Goal: Information Seeking & Learning: Find specific fact

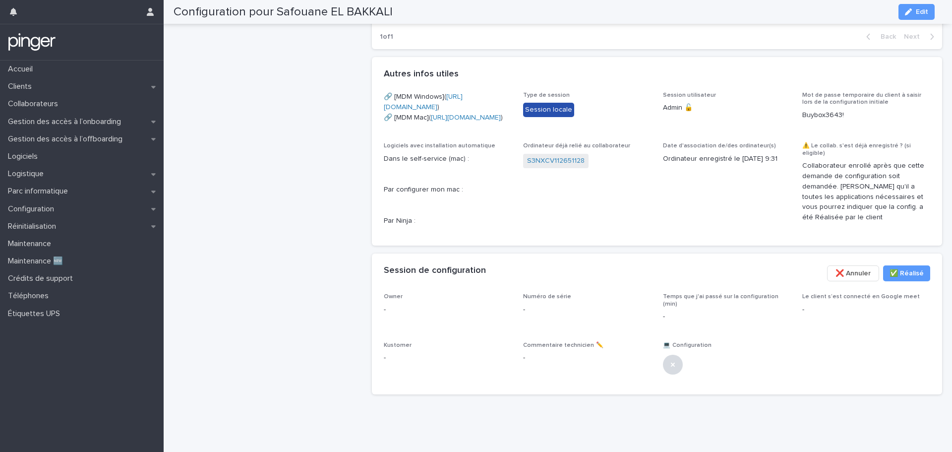
scroll to position [502, 0]
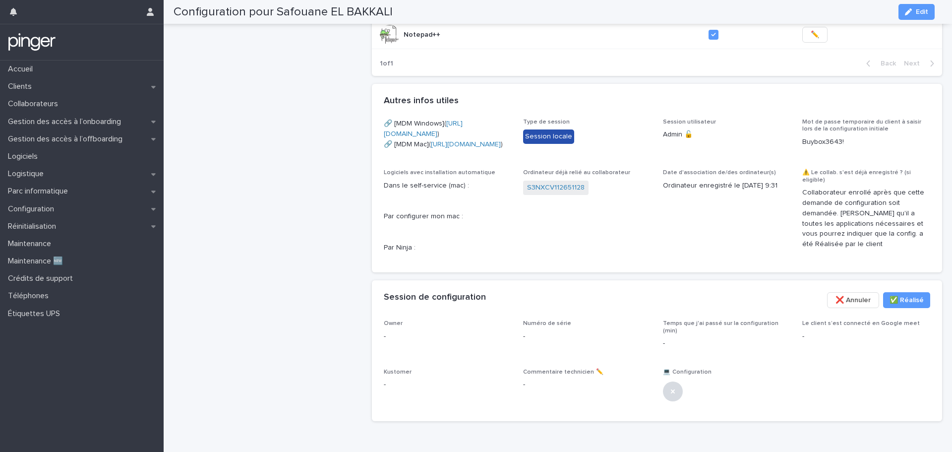
drag, startPoint x: 751, startPoint y: 184, endPoint x: 717, endPoint y: 182, distance: 34.7
click at [717, 157] on span "Session utilisateur Admin 🔓" at bounding box center [727, 138] width 128 height 39
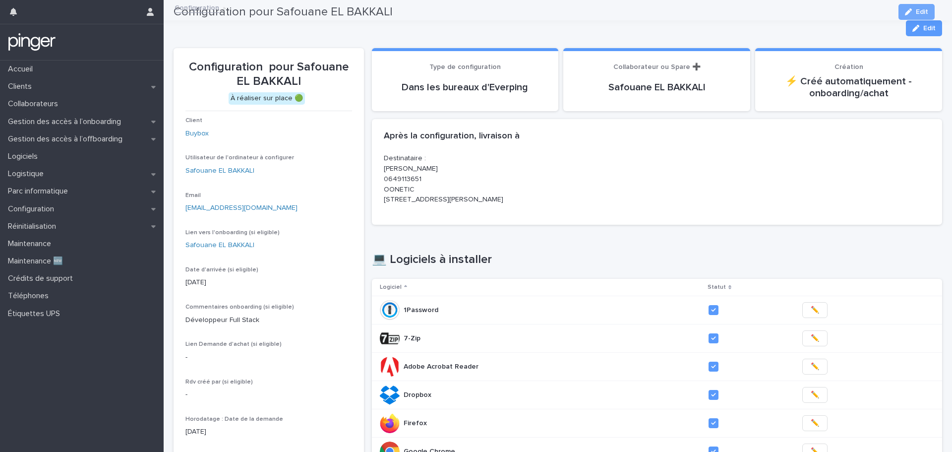
scroll to position [0, 0]
click at [581, 265] on h1 "💻 Logiciels à installer" at bounding box center [657, 260] width 571 height 14
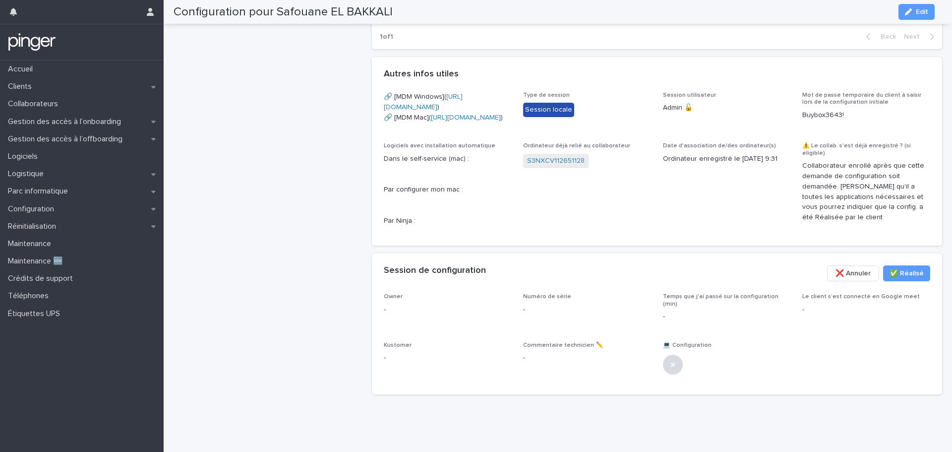
scroll to position [601, 0]
click at [909, 274] on span "✅​ Réalisé" at bounding box center [907, 273] width 34 height 10
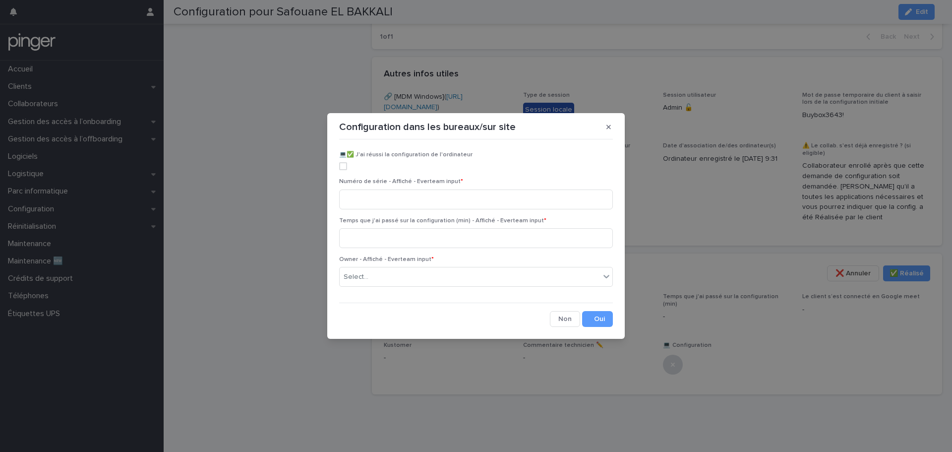
click at [342, 168] on span at bounding box center [343, 166] width 8 height 8
click at [382, 203] on input at bounding box center [476, 199] width 274 height 20
paste input "**********"
type input "**********"
click at [413, 238] on input at bounding box center [476, 238] width 274 height 20
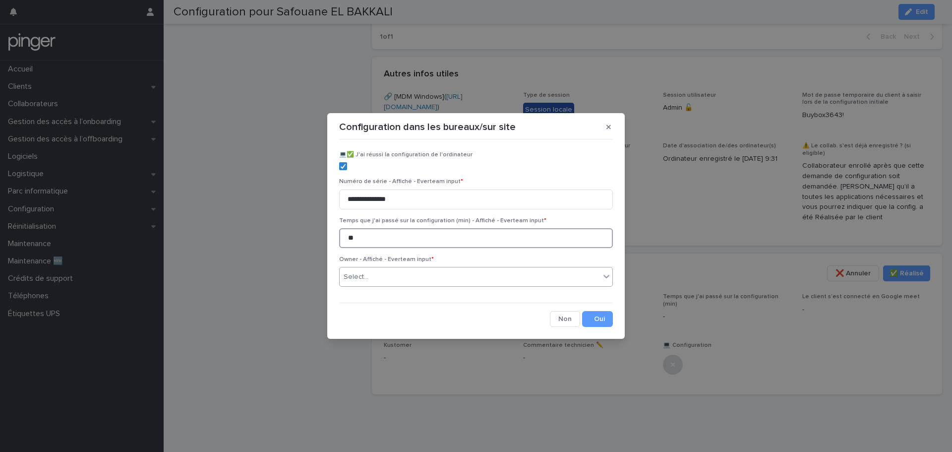
type input "**"
click at [446, 277] on div "Select..." at bounding box center [470, 277] width 260 height 16
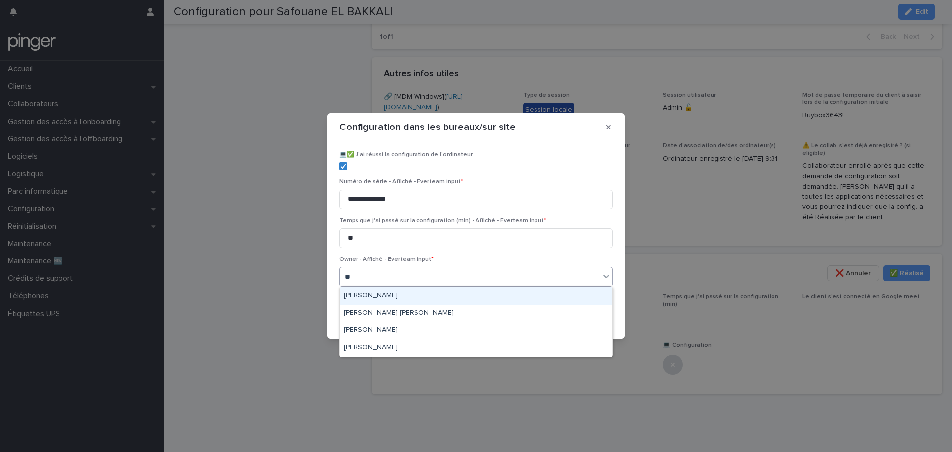
type input "***"
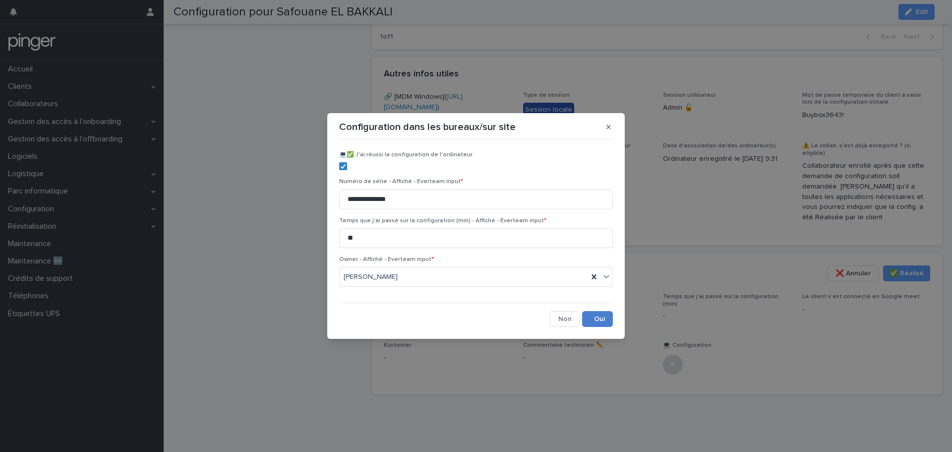
click at [598, 318] on button "Save" at bounding box center [597, 319] width 31 height 16
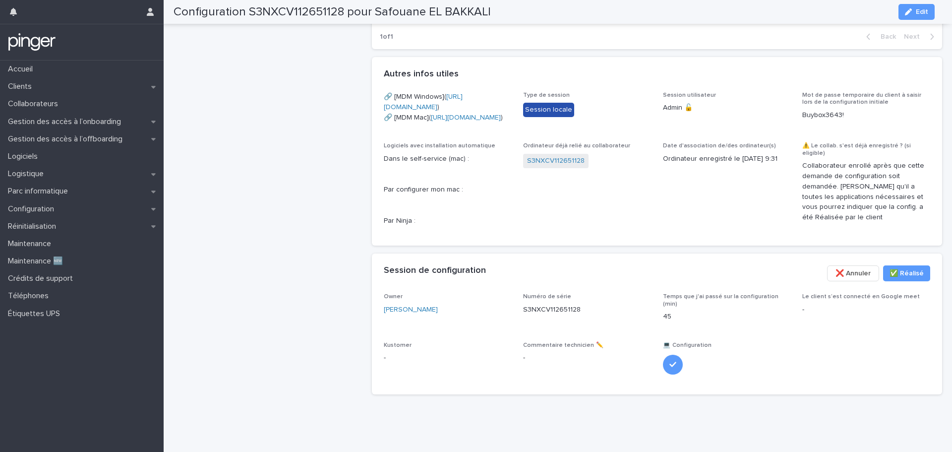
drag, startPoint x: 277, startPoint y: 94, endPoint x: 264, endPoint y: 85, distance: 15.7
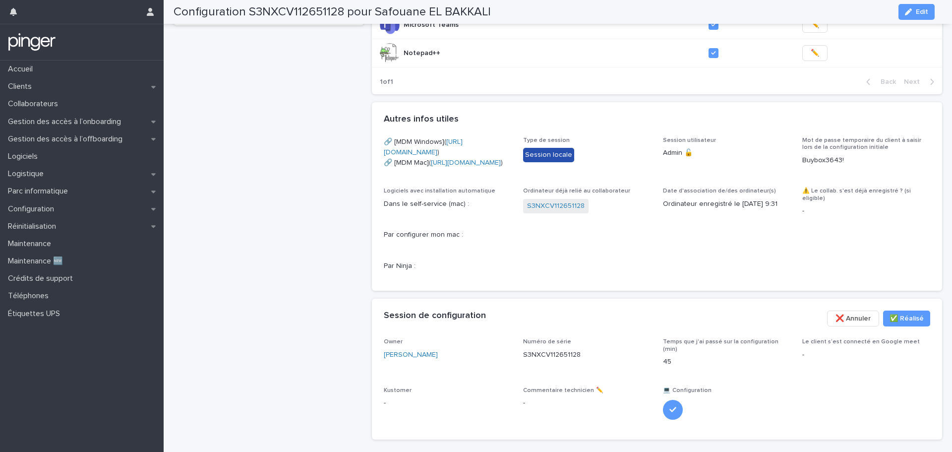
scroll to position [502, 0]
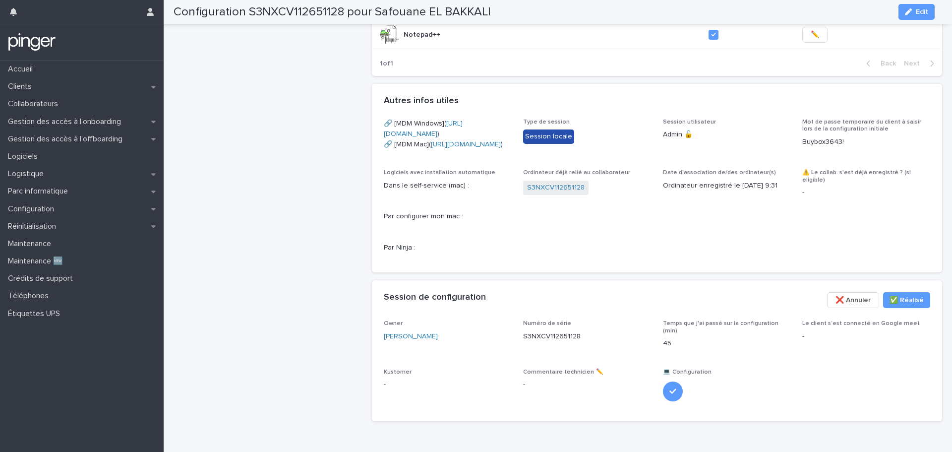
drag, startPoint x: 353, startPoint y: 212, endPoint x: 318, endPoint y: 198, distance: 37.4
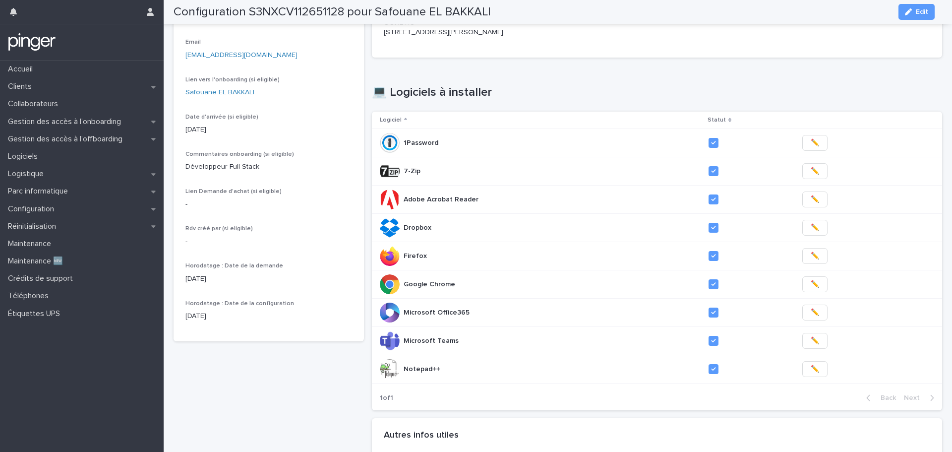
scroll to position [155, 0]
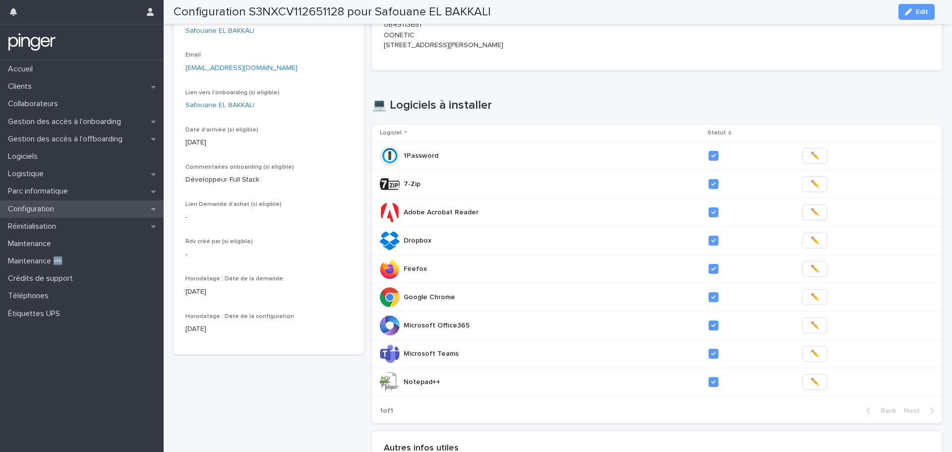
click at [104, 216] on div "Configuration" at bounding box center [82, 208] width 164 height 17
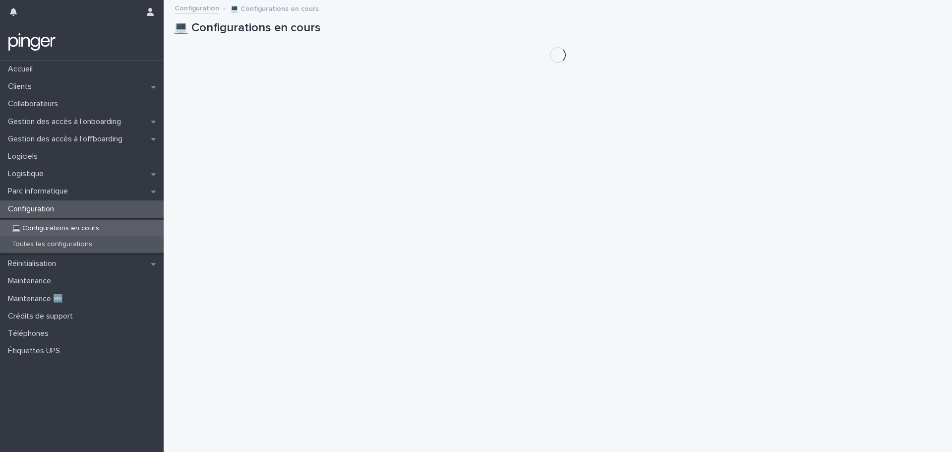
click at [67, 242] on p "Toutes les configurations" at bounding box center [52, 244] width 96 height 8
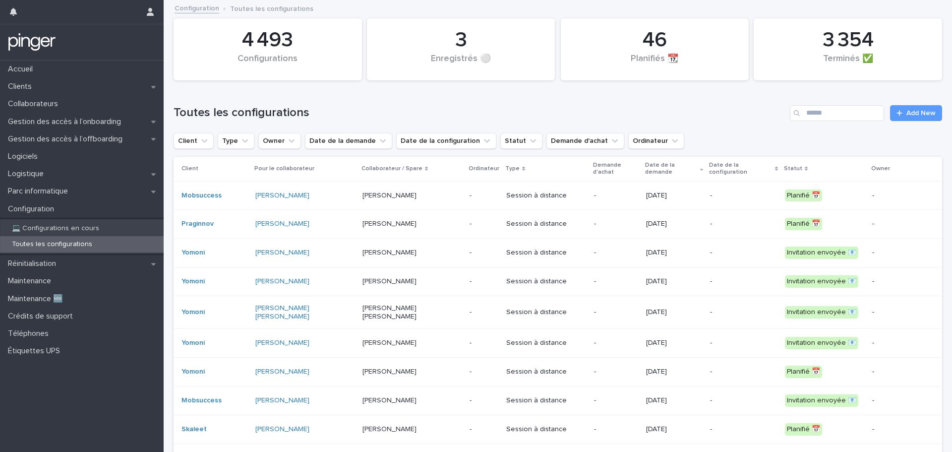
drag, startPoint x: 591, startPoint y: 108, endPoint x: 577, endPoint y: 108, distance: 14.4
drag, startPoint x: 577, startPoint y: 108, endPoint x: 558, endPoint y: 108, distance: 18.4
click at [558, 108] on h1 "Toutes les configurations" at bounding box center [480, 113] width 612 height 14
click at [818, 111] on input "Search" at bounding box center [837, 113] width 94 height 16
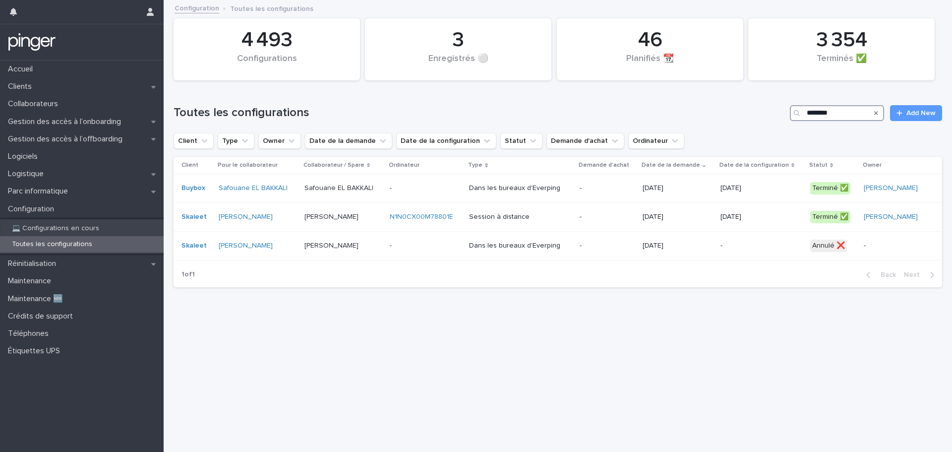
type input "********"
drag, startPoint x: 871, startPoint y: 111, endPoint x: 588, endPoint y: 113, distance: 283.1
click at [874, 111] on icon "Search" at bounding box center [876, 113] width 4 height 6
click at [609, 115] on h1 "Toutes les configurations" at bounding box center [480, 113] width 612 height 14
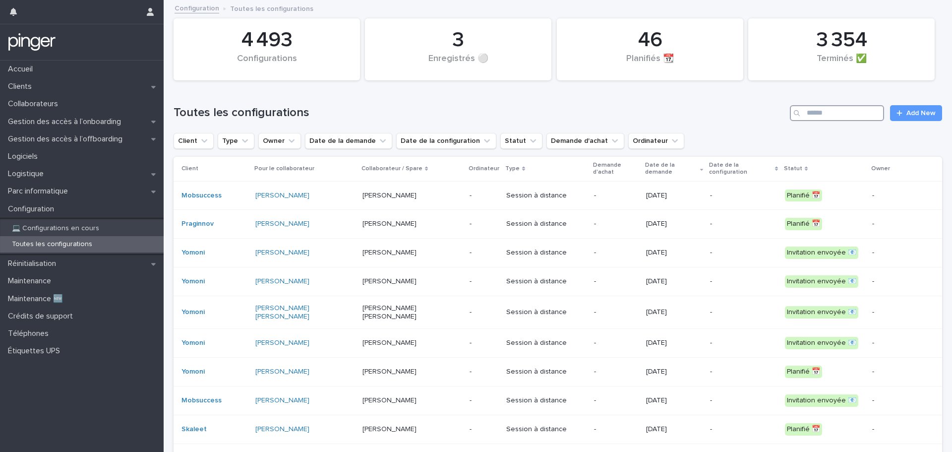
click at [849, 114] on input "Search" at bounding box center [837, 113] width 94 height 16
click at [849, 108] on input "Search" at bounding box center [837, 113] width 94 height 16
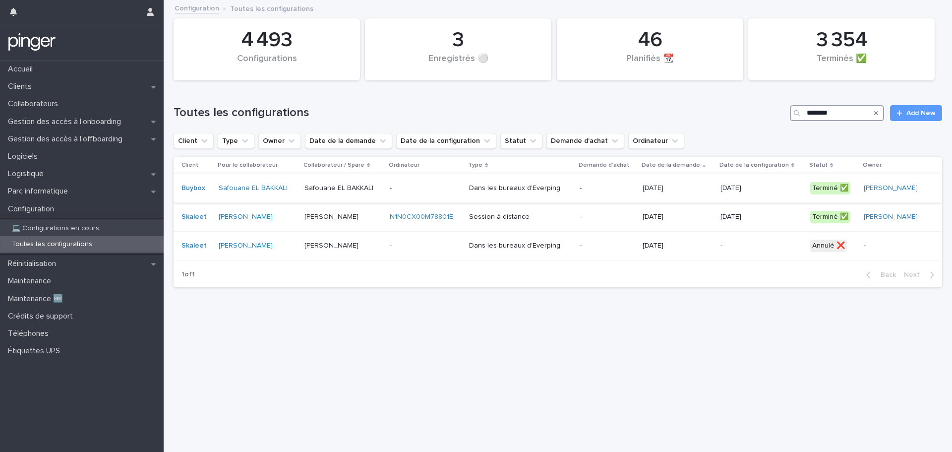
type input "********"
click at [436, 194] on div "-" at bounding box center [425, 188] width 71 height 16
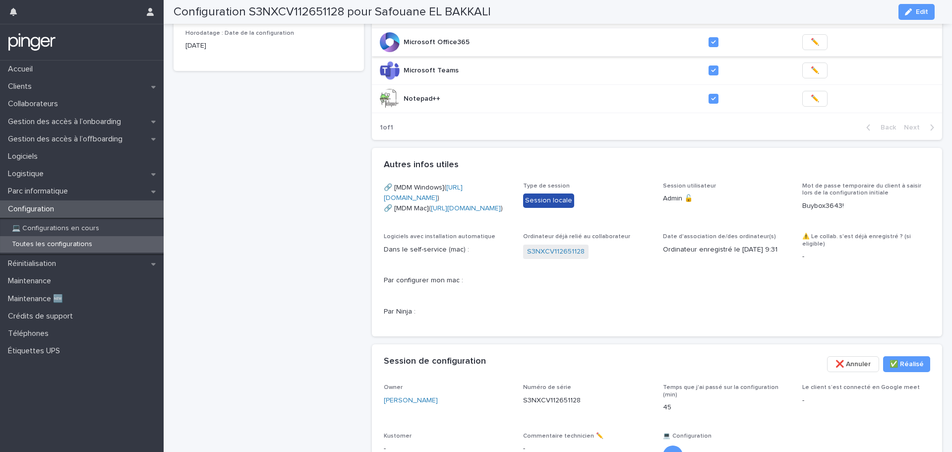
scroll to position [446, 0]
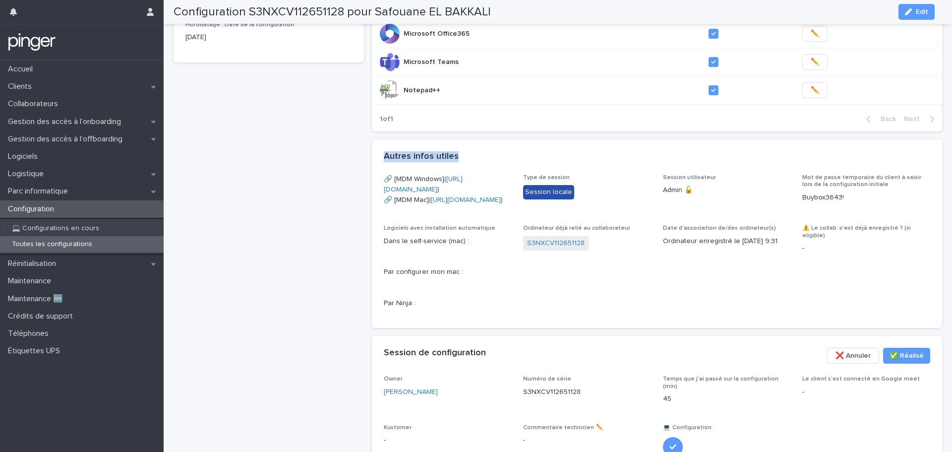
drag, startPoint x: 452, startPoint y: 155, endPoint x: 380, endPoint y: 153, distance: 71.9
click at [380, 153] on div "Autres infos utiles •••" at bounding box center [657, 156] width 571 height 35
copy h2 "Autres infos utiles"
click at [750, 213] on span "Session utilisateur Admin 🔓" at bounding box center [727, 193] width 128 height 39
drag, startPoint x: 659, startPoint y: 178, endPoint x: 710, endPoint y: 176, distance: 51.1
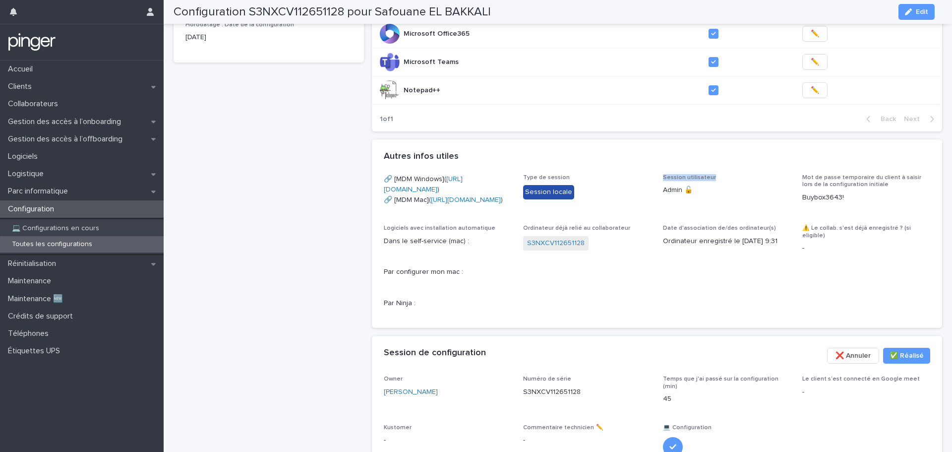
click at [710, 176] on p "Session utilisateur" at bounding box center [727, 177] width 128 height 7
copy span "Session utilisateur"
click at [699, 213] on span "Session utilisateur Admin 🔓" at bounding box center [727, 193] width 128 height 39
drag, startPoint x: 747, startPoint y: 227, endPoint x: 734, endPoint y: 229, distance: 13.5
drag, startPoint x: 734, startPoint y: 229, endPoint x: 714, endPoint y: 228, distance: 20.4
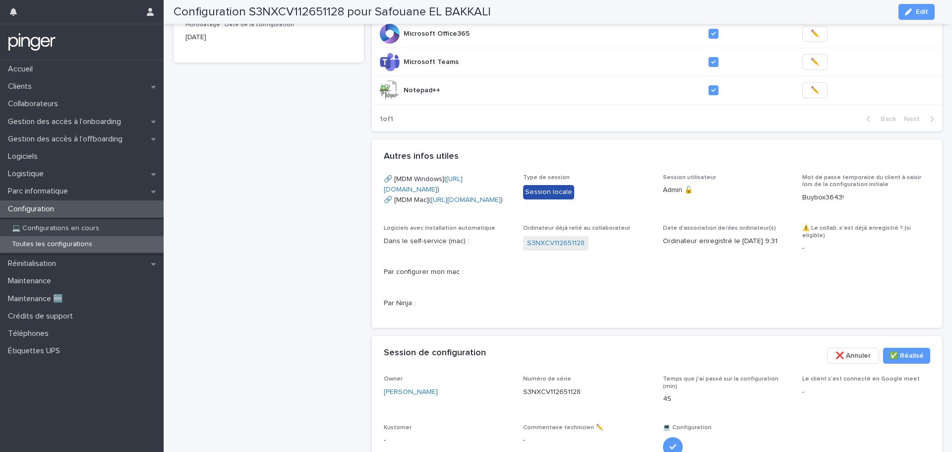
drag, startPoint x: 714, startPoint y: 228, endPoint x: 703, endPoint y: 228, distance: 10.4
click at [703, 213] on span "Session utilisateur Admin 🔓" at bounding box center [727, 193] width 128 height 39
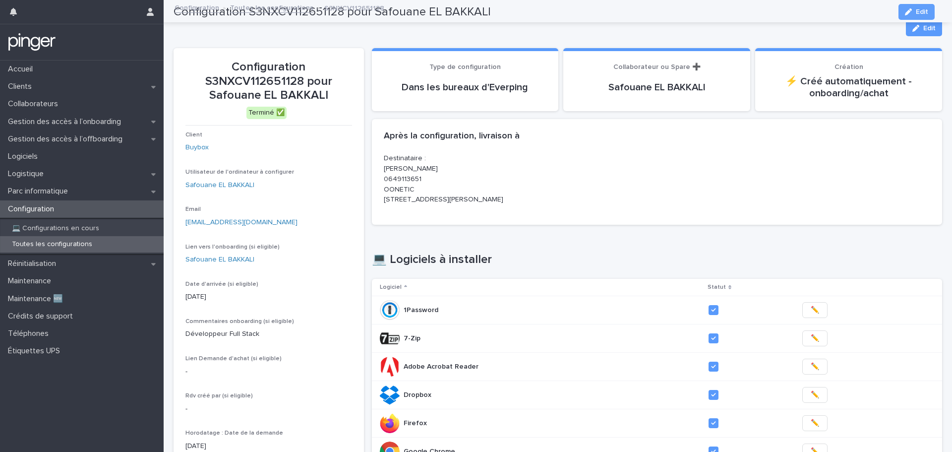
scroll to position [0, 0]
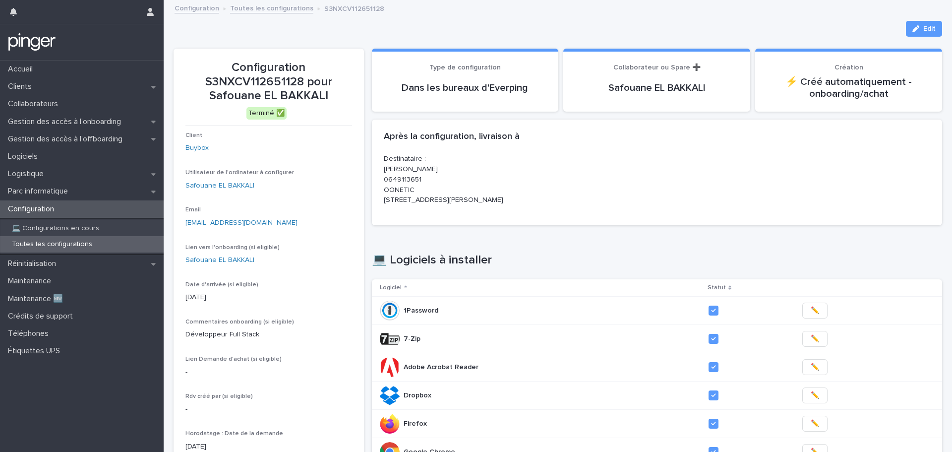
click at [451, 25] on div "Edit" at bounding box center [558, 29] width 769 height 16
click at [55, 180] on div "Logistique" at bounding box center [82, 173] width 164 height 17
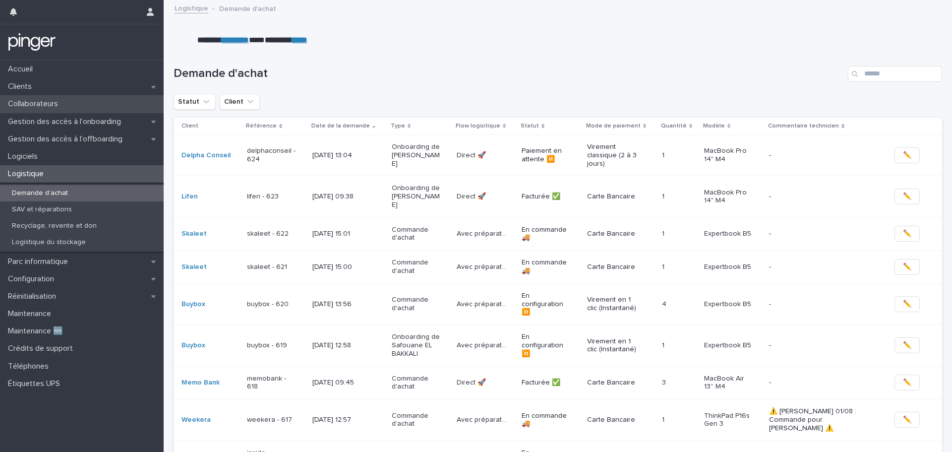
click at [101, 107] on div "Collaborateurs" at bounding box center [82, 103] width 164 height 17
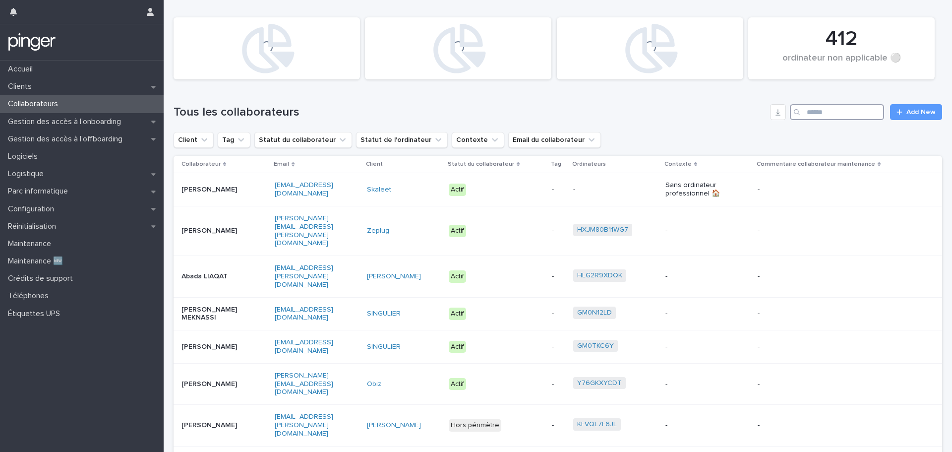
click at [841, 119] on input "Search" at bounding box center [837, 112] width 94 height 16
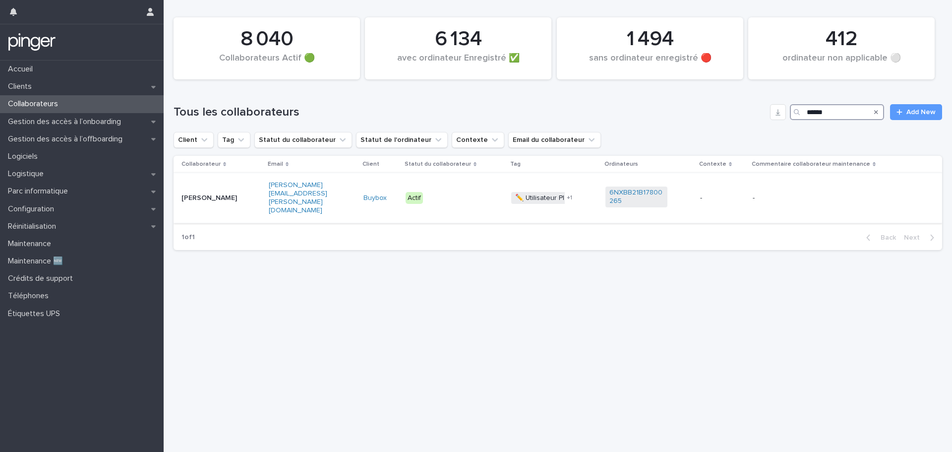
type input "******"
click at [211, 196] on p "[PERSON_NAME]" at bounding box center [212, 198] width 62 height 8
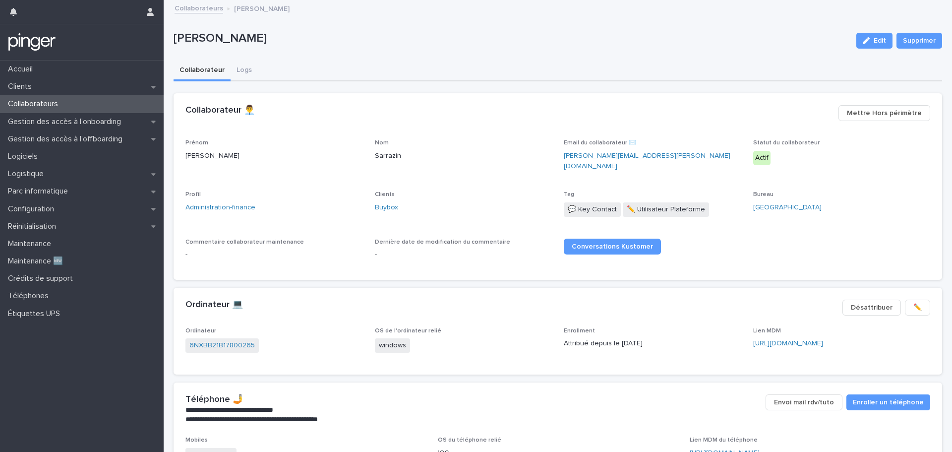
drag, startPoint x: 413, startPoint y: 55, endPoint x: 385, endPoint y: 51, distance: 28.5
click at [385, 51] on div "[PERSON_NAME] Edit Supprimer" at bounding box center [558, 41] width 769 height 40
click at [47, 179] on div "Logistique" at bounding box center [82, 173] width 164 height 17
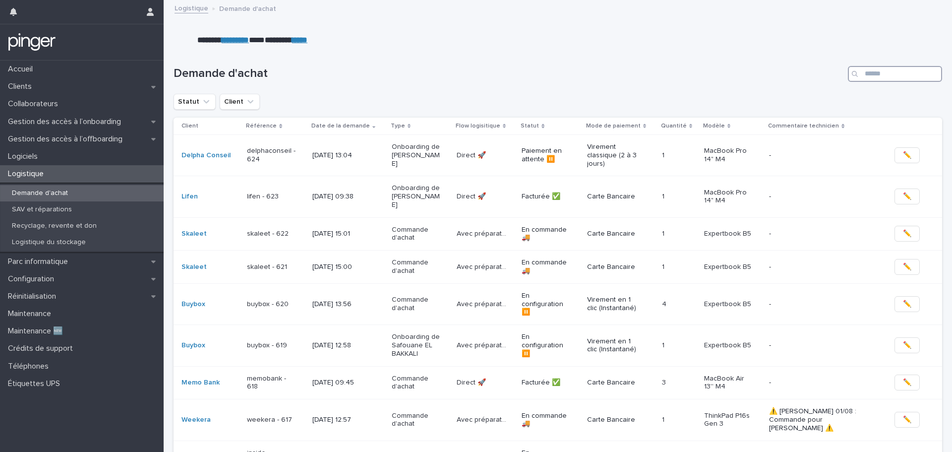
click at [887, 75] on input "Search" at bounding box center [895, 74] width 94 height 16
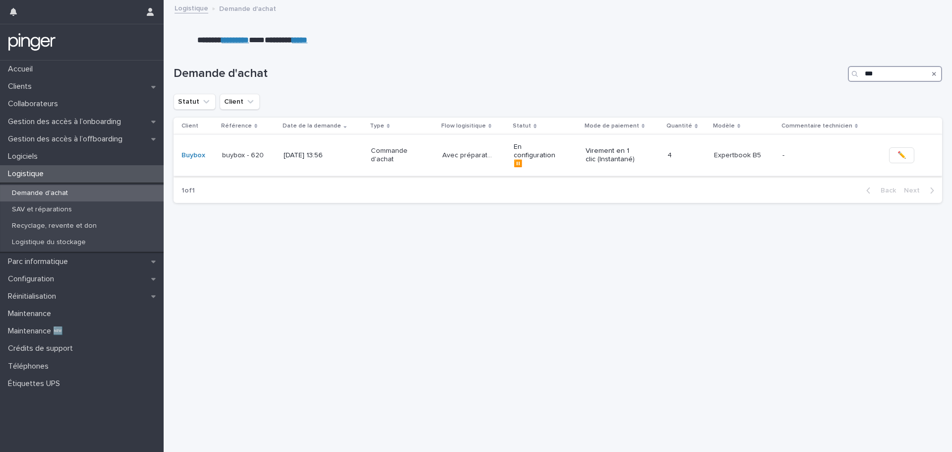
type input "***"
click at [360, 152] on td "[DATE] 13:56" at bounding box center [323, 154] width 87 height 41
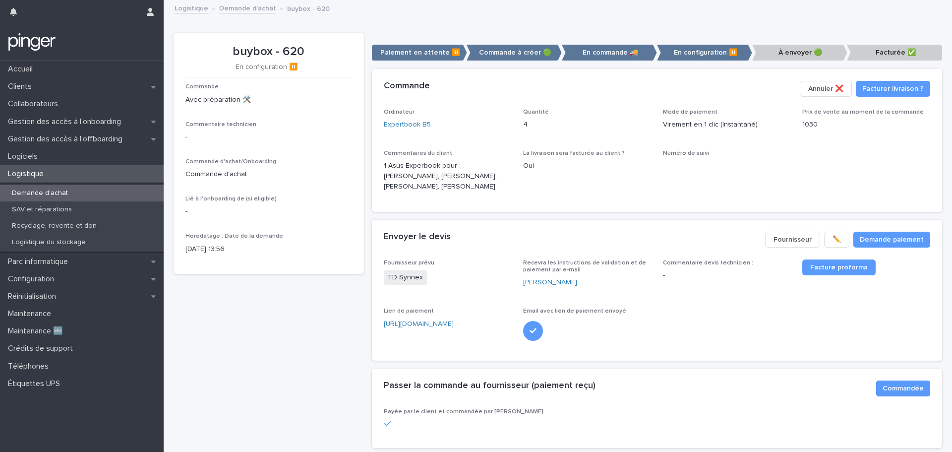
drag, startPoint x: 650, startPoint y: 181, endPoint x: 625, endPoint y: 195, distance: 28.2
click at [625, 195] on span "La livraison sera facturée au client ? Oui" at bounding box center [587, 175] width 128 height 50
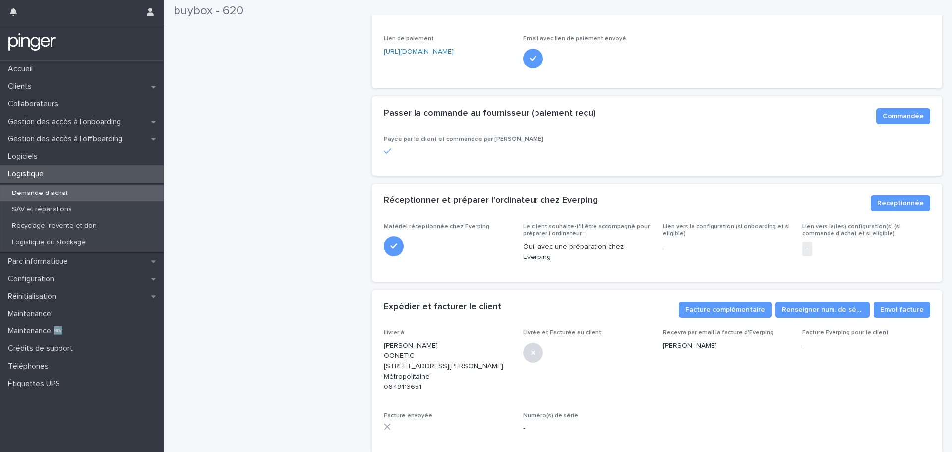
scroll to position [298, 0]
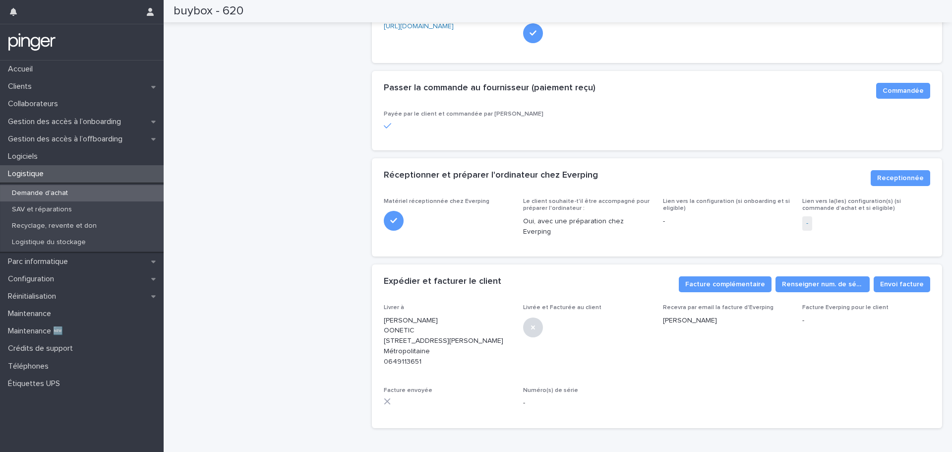
drag, startPoint x: 332, startPoint y: 301, endPoint x: 313, endPoint y: 290, distance: 21.6
drag, startPoint x: 313, startPoint y: 290, endPoint x: 307, endPoint y: 286, distance: 7.6
click at [299, 285] on div "buybox - 620 En configuration ⏸️ Commande Avec préparation 🛠️ Commentaire techn…" at bounding box center [269, 85] width 190 height 701
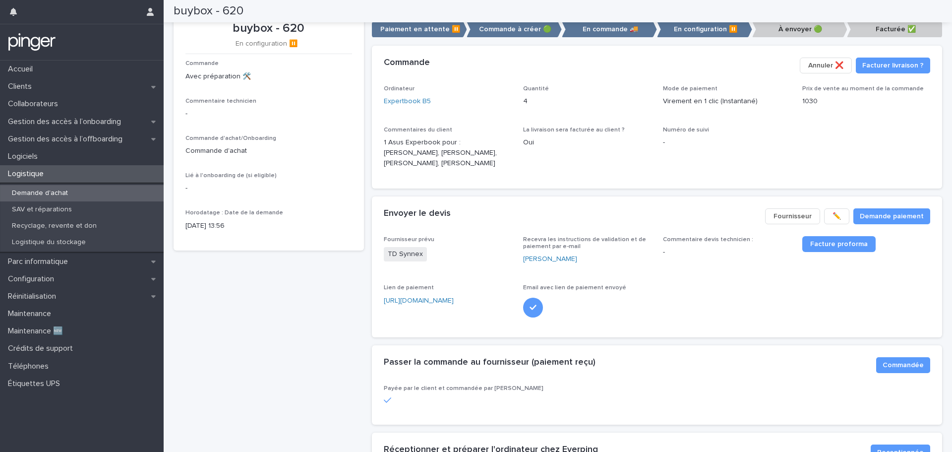
scroll to position [0, 0]
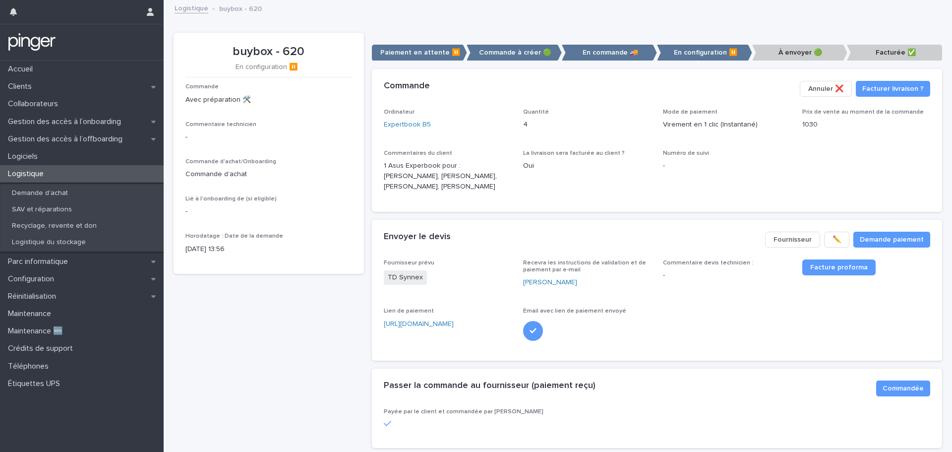
click at [306, 354] on div "buybox - 620 En configuration ⏸️ Commande Avec préparation 🛠️ Commentaire techn…" at bounding box center [269, 383] width 190 height 701
click at [542, 20] on div "buybox - 620 buybox - 620 En configuration ⏸️ Commande Avec préparation 🛠️ Comm…" at bounding box center [558, 367] width 769 height 732
drag, startPoint x: 307, startPoint y: 325, endPoint x: 289, endPoint y: 321, distance: 18.3
drag, startPoint x: 289, startPoint y: 321, endPoint x: 277, endPoint y: 318, distance: 12.7
click at [270, 318] on div "buybox - 620 En configuration ⏸️ Commande Avec préparation 🛠️ Commentaire techn…" at bounding box center [269, 383] width 190 height 701
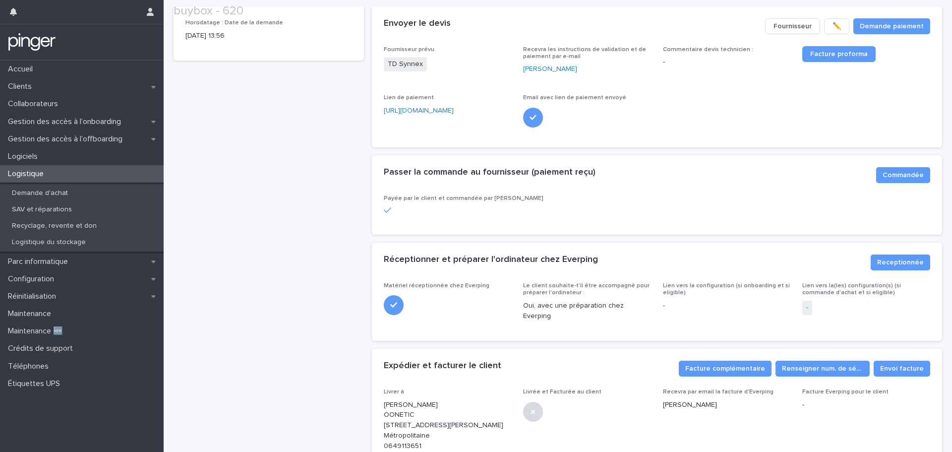
scroll to position [345, 0]
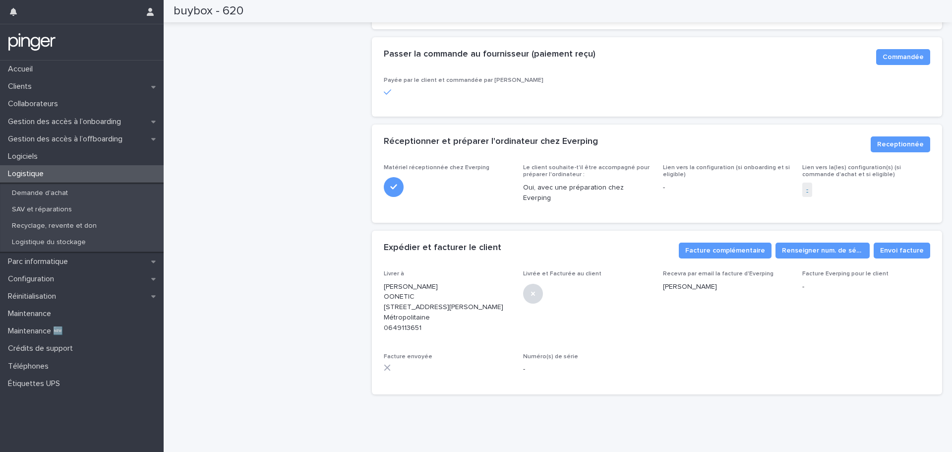
click at [806, 184] on link "-" at bounding box center [807, 189] width 2 height 10
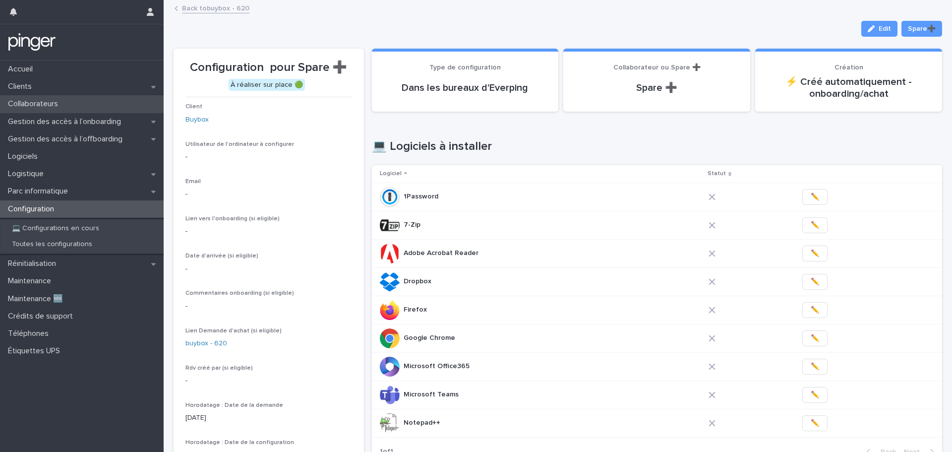
click at [81, 102] on div "Collaborateurs" at bounding box center [82, 103] width 164 height 17
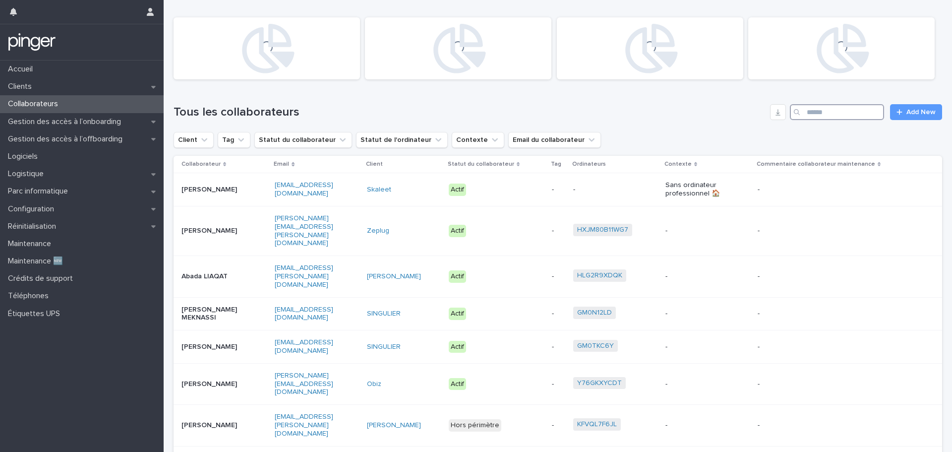
click at [839, 114] on input "Search" at bounding box center [837, 112] width 94 height 16
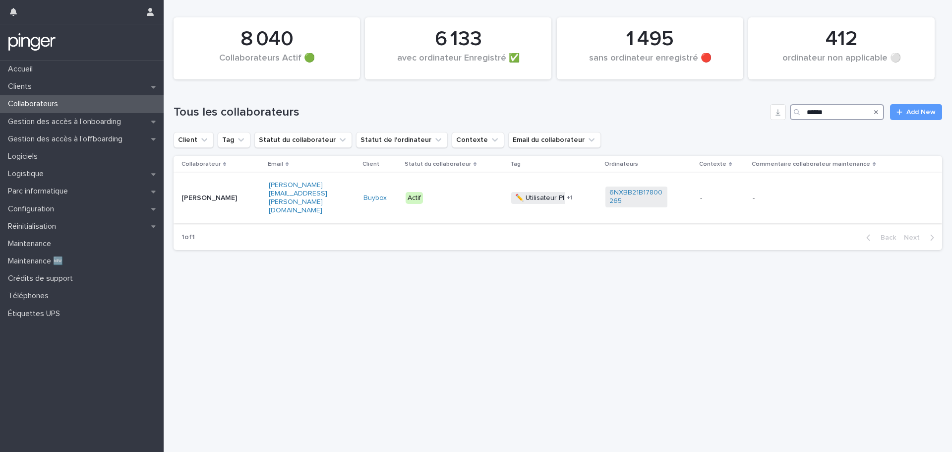
type input "******"
drag, startPoint x: 314, startPoint y: 187, endPoint x: 285, endPoint y: 228, distance: 49.8
click at [285, 228] on div "1 of 1 Back Next" at bounding box center [558, 237] width 769 height 25
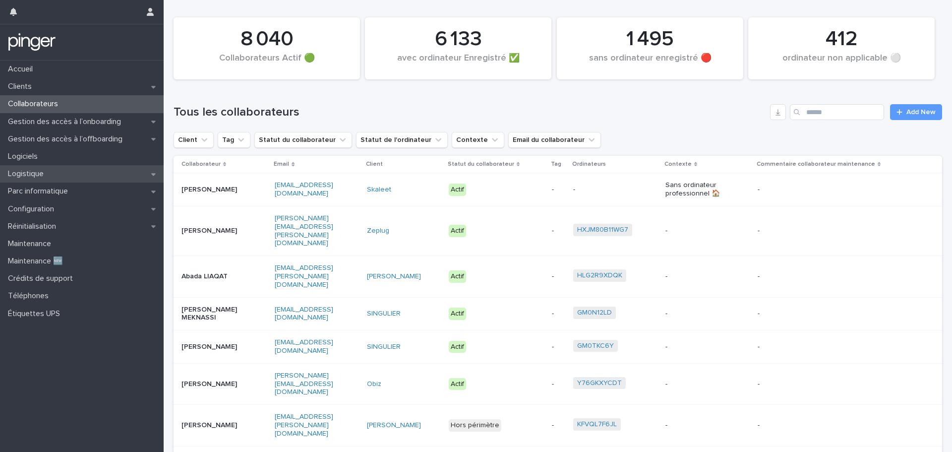
click at [65, 172] on div "Logistique" at bounding box center [82, 173] width 164 height 17
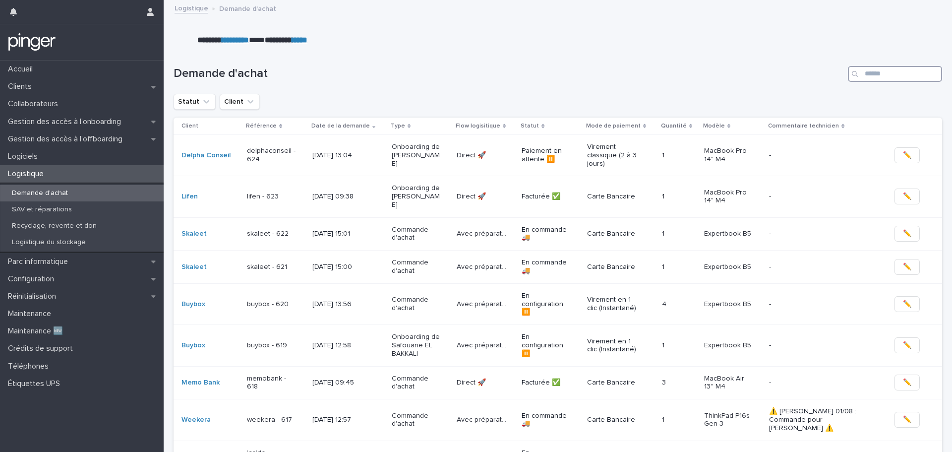
click at [873, 80] on input "Search" at bounding box center [895, 74] width 94 height 16
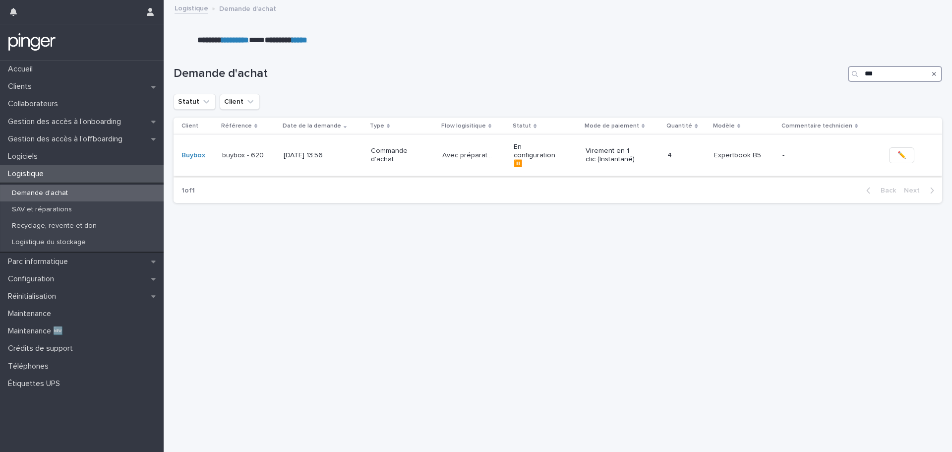
type input "***"
click at [287, 154] on p "[DATE] 13:56" at bounding box center [309, 155] width 50 height 8
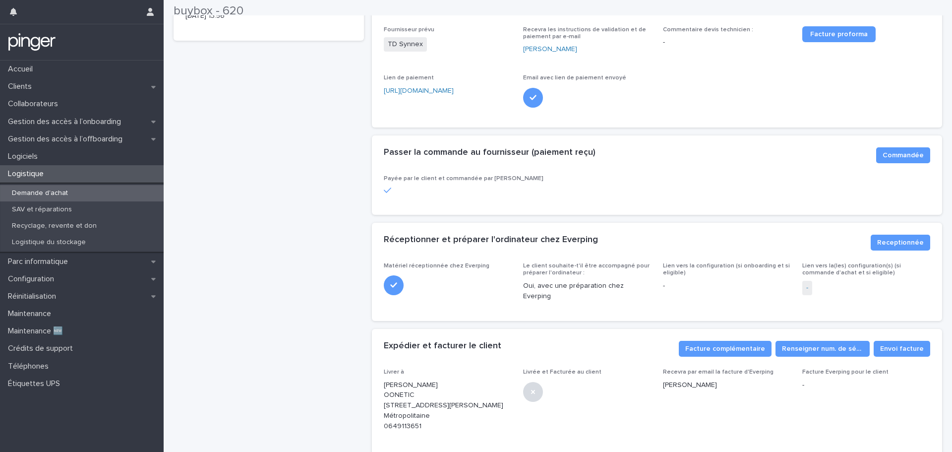
scroll to position [345, 0]
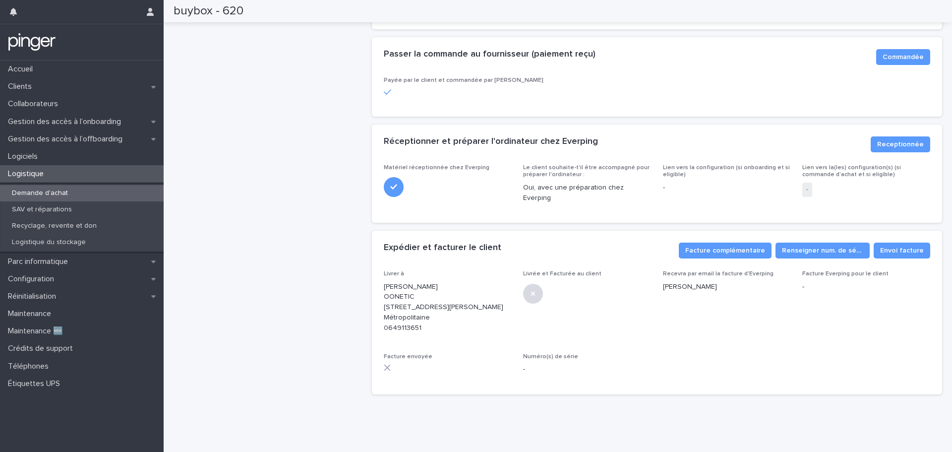
click at [802, 182] on span "-" at bounding box center [807, 189] width 10 height 14
click at [806, 184] on link "-" at bounding box center [807, 189] width 2 height 10
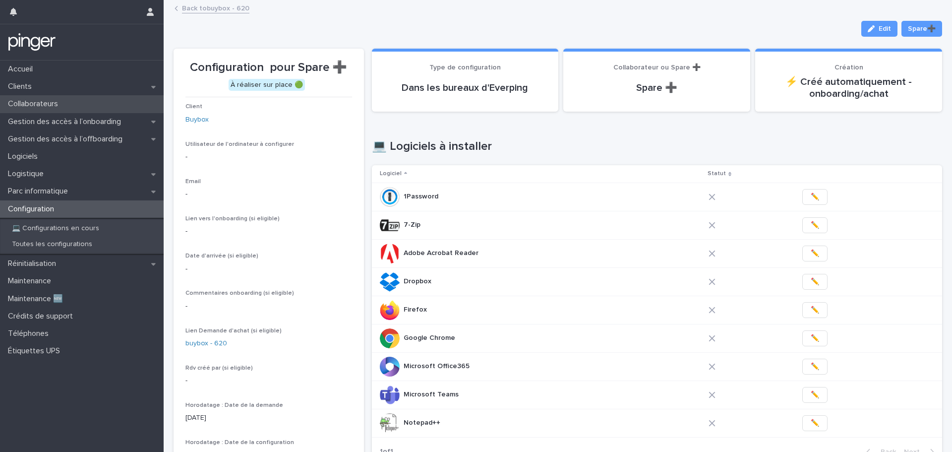
click at [77, 107] on div "Collaborateurs" at bounding box center [82, 103] width 164 height 17
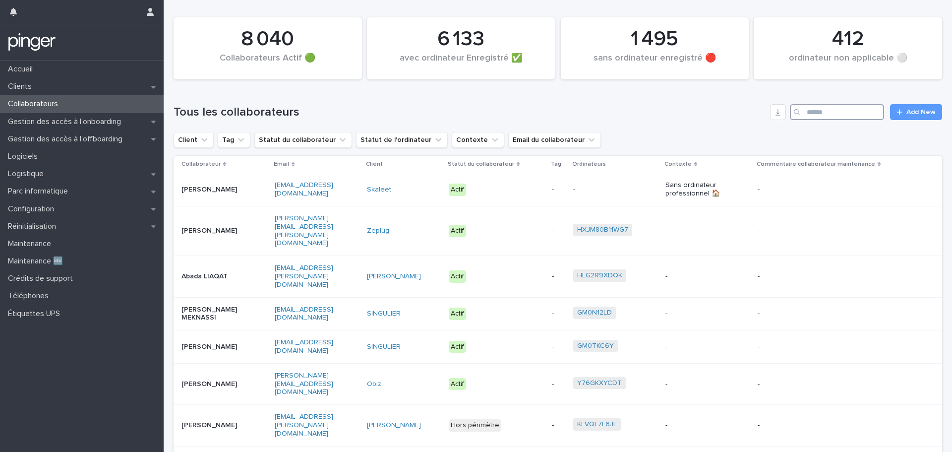
click at [831, 111] on input "Search" at bounding box center [837, 112] width 94 height 16
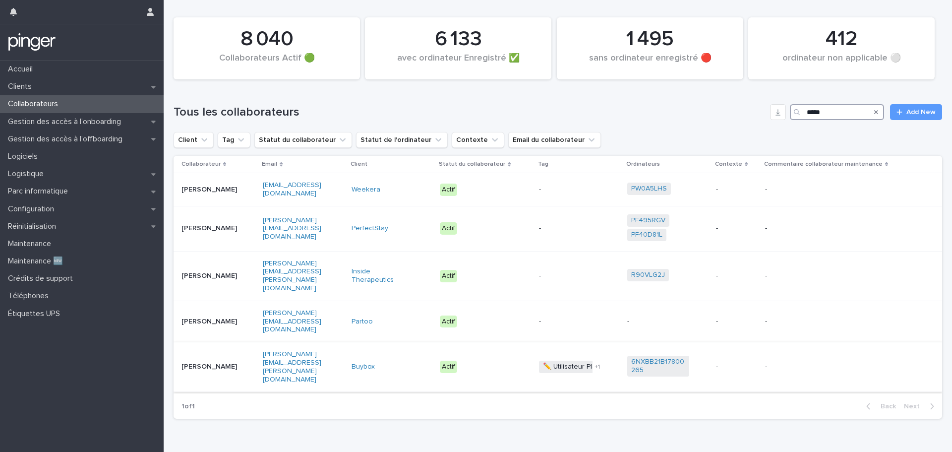
type input "*****"
click at [220, 362] on p "[PERSON_NAME]" at bounding box center [212, 366] width 62 height 8
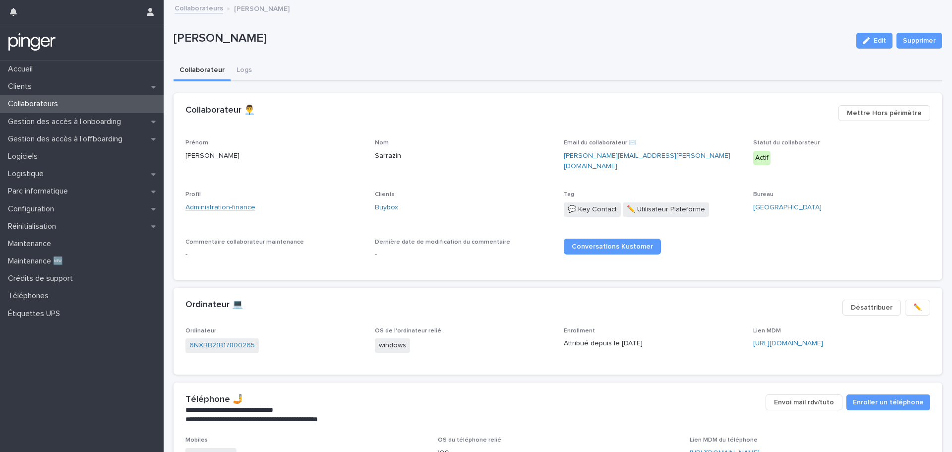
click at [231, 202] on link "Administration-finance" at bounding box center [220, 207] width 70 height 10
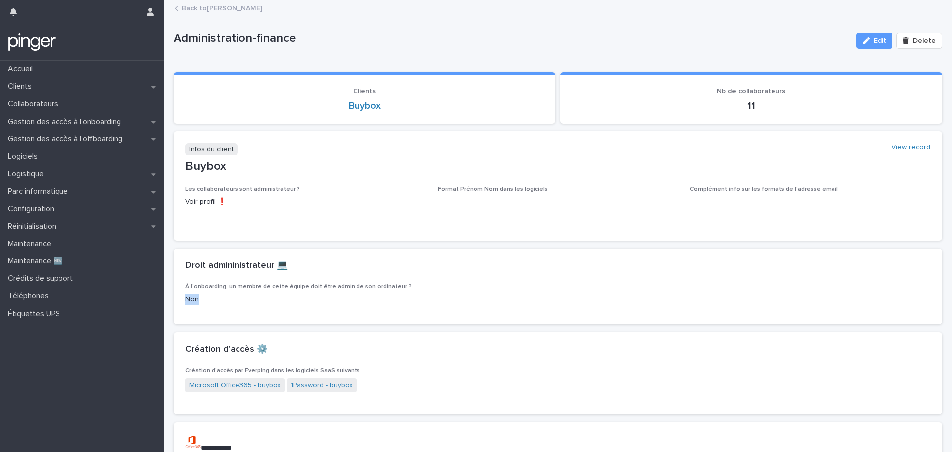
drag, startPoint x: 182, startPoint y: 296, endPoint x: 258, endPoint y: 297, distance: 75.9
click at [258, 297] on div "À l'onboarding, un membre de cette équipe doit être admin de son ordinateur ? N…" at bounding box center [558, 303] width 769 height 41
click at [312, 299] on p "Non" at bounding box center [557, 299] width 745 height 10
click at [227, 10] on link "Back to Stephanie Sarrazin" at bounding box center [222, 7] width 80 height 11
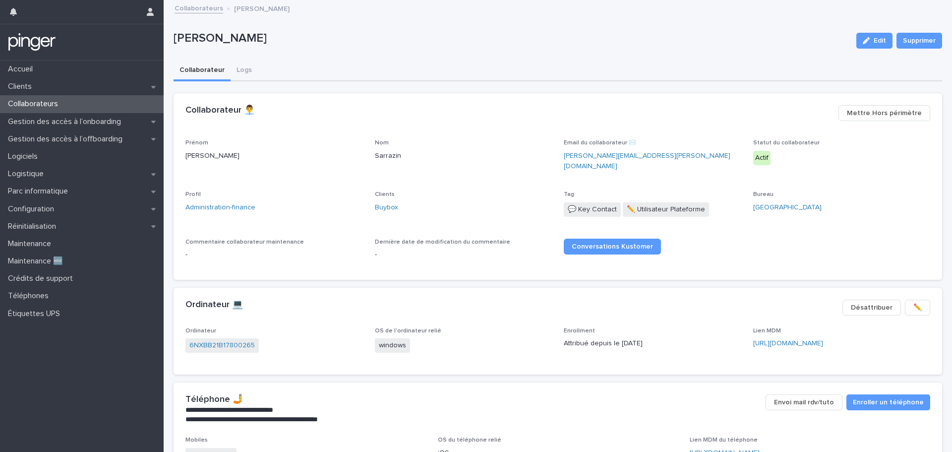
drag, startPoint x: 518, startPoint y: 94, endPoint x: 492, endPoint y: 105, distance: 27.8
drag, startPoint x: 492, startPoint y: 105, endPoint x: 479, endPoint y: 107, distance: 13.5
drag, startPoint x: 479, startPoint y: 107, endPoint x: 455, endPoint y: 112, distance: 24.4
click at [460, 108] on div "Collaborateur 👨‍💼 •••" at bounding box center [507, 116] width 645 height 23
click at [74, 194] on p "Parc informatique" at bounding box center [40, 190] width 72 height 9
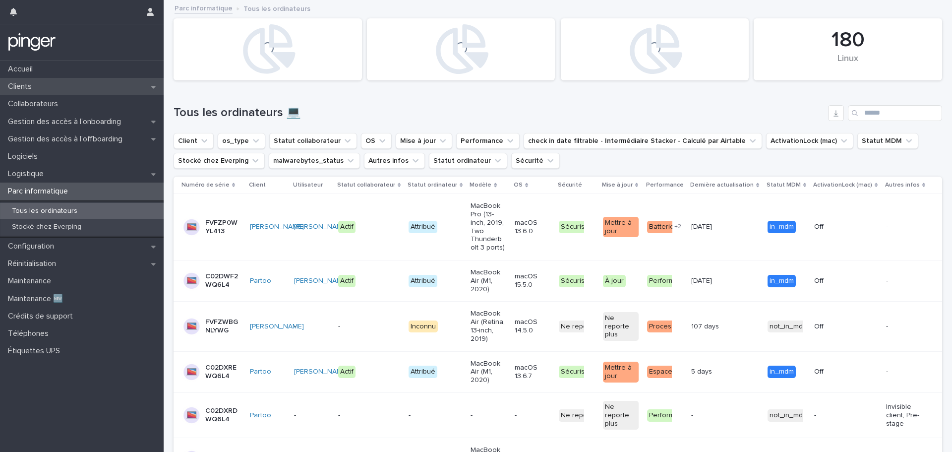
click at [68, 89] on div "Clients" at bounding box center [82, 86] width 164 height 17
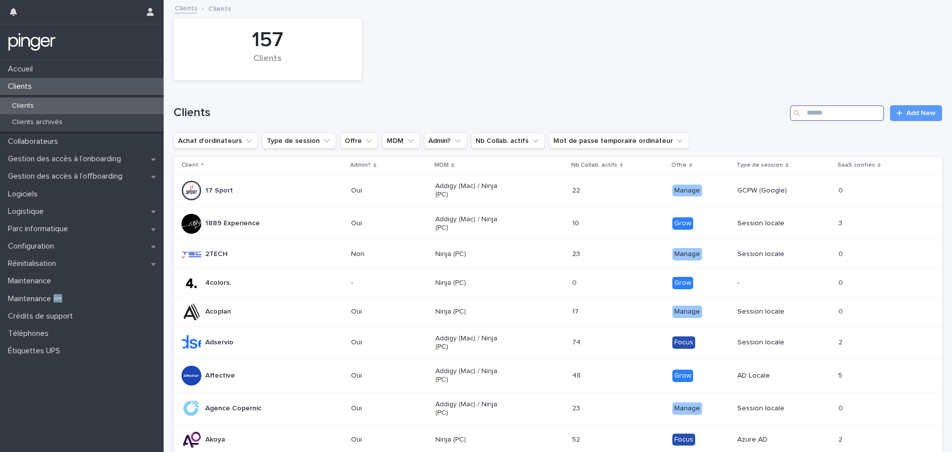
click at [874, 111] on input "Search" at bounding box center [837, 113] width 94 height 16
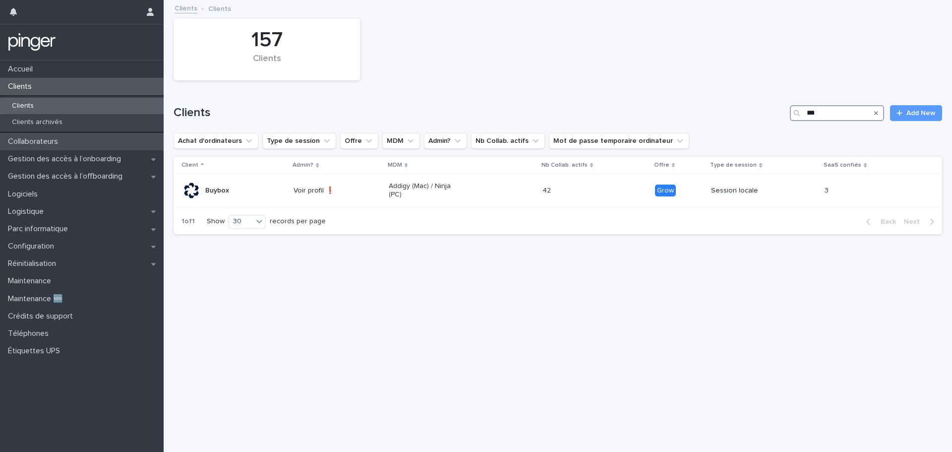
type input "***"
click at [71, 139] on div "Collaborateurs" at bounding box center [82, 141] width 164 height 17
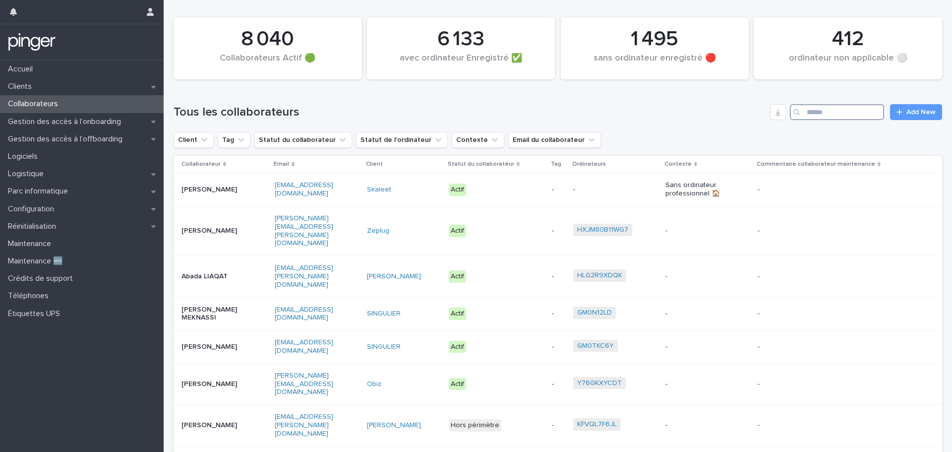
click at [839, 117] on input "Search" at bounding box center [837, 112] width 94 height 16
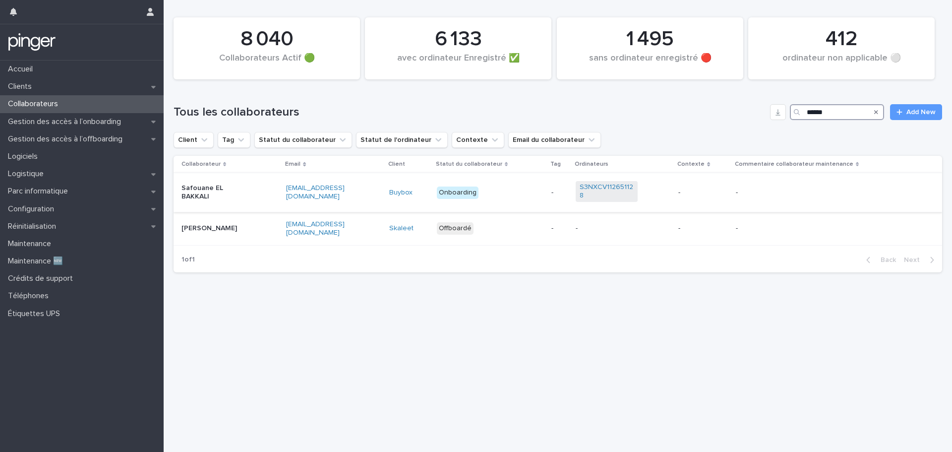
type input "******"
click at [243, 188] on div "Safouane EL BAKKALI" at bounding box center [229, 192] width 97 height 25
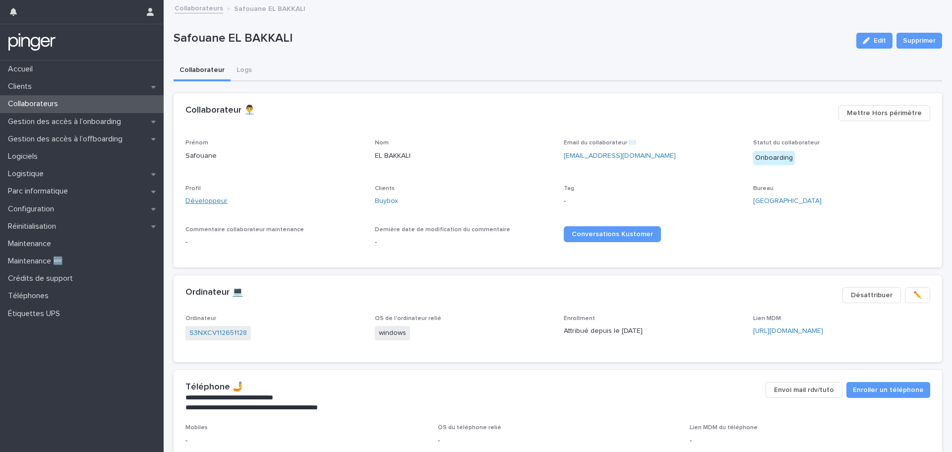
click at [206, 203] on link "Développeur" at bounding box center [206, 201] width 42 height 10
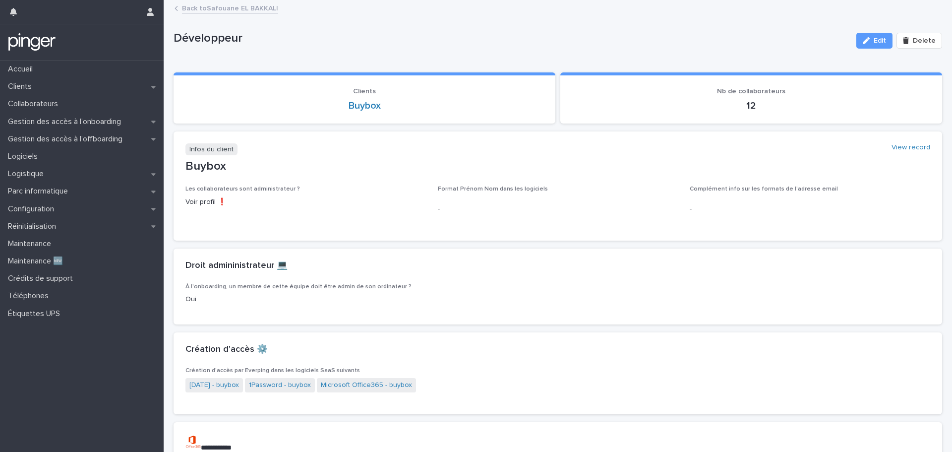
click at [217, 9] on link "Back to Safouane EL BAKKALI" at bounding box center [230, 7] width 96 height 11
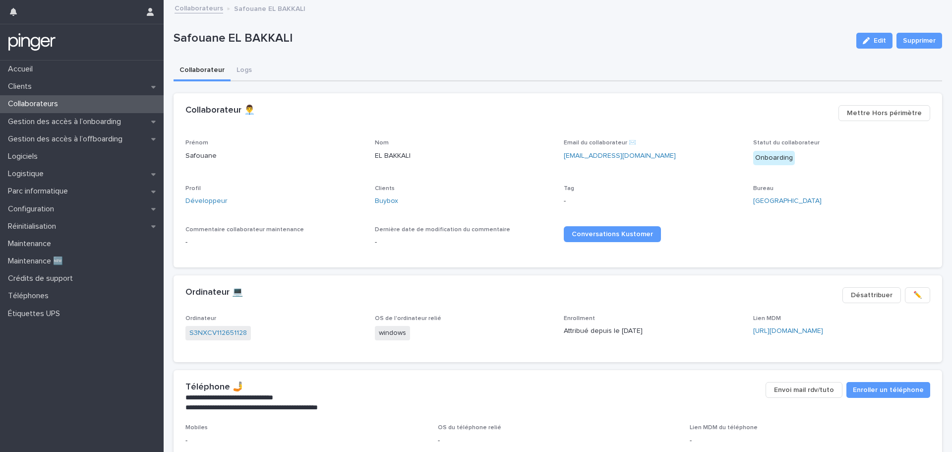
drag, startPoint x: 531, startPoint y: 63, endPoint x: 505, endPoint y: 61, distance: 26.4
drag, startPoint x: 505, startPoint y: 61, endPoint x: 496, endPoint y: 61, distance: 8.4
drag, startPoint x: 496, startPoint y: 61, endPoint x: 477, endPoint y: 58, distance: 19.6
click at [477, 58] on div "Safouane EL BAKKALI Edit Supprimer" at bounding box center [558, 41] width 769 height 40
click at [558, 49] on div "Safouane EL BAKKALI" at bounding box center [511, 40] width 675 height 18
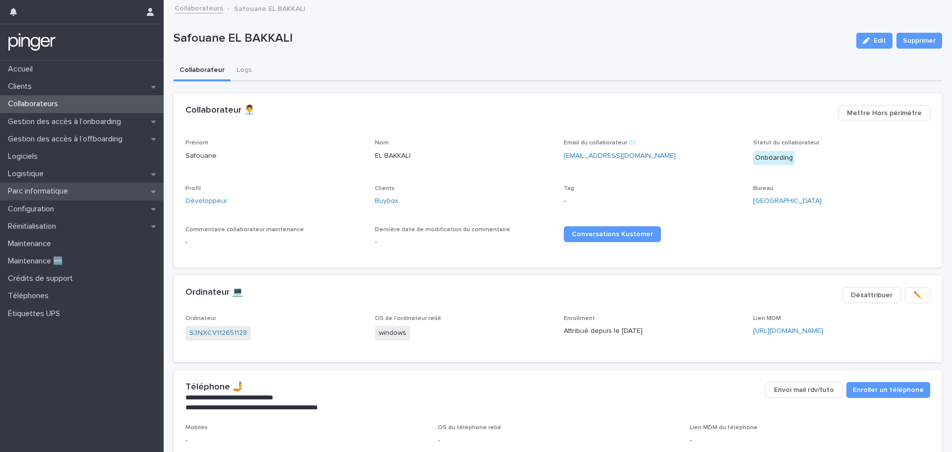
click at [80, 199] on div "Parc informatique" at bounding box center [82, 190] width 164 height 17
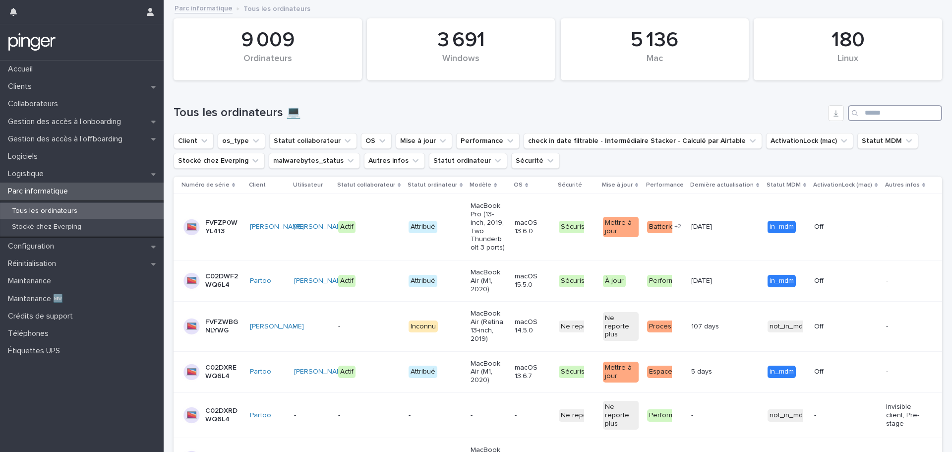
click at [874, 110] on input "Search" at bounding box center [895, 113] width 94 height 16
paste input "**********"
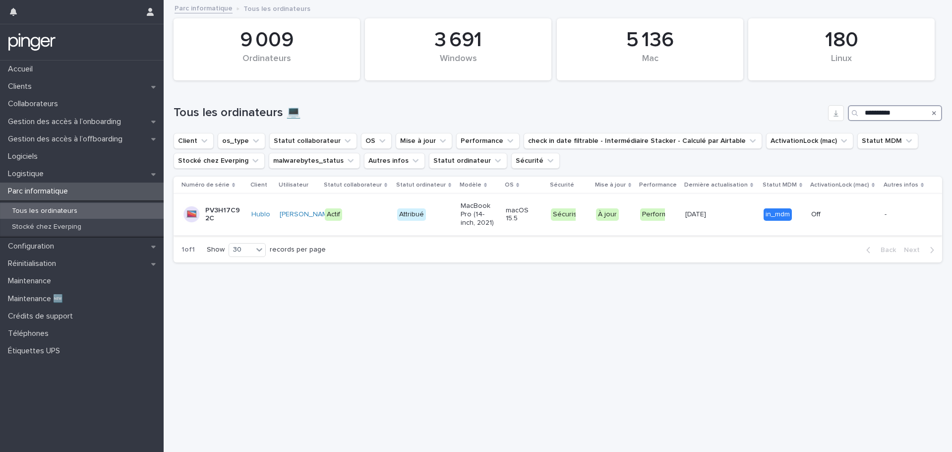
type input "**********"
click at [220, 213] on p "PV3H17C92C" at bounding box center [222, 214] width 35 height 17
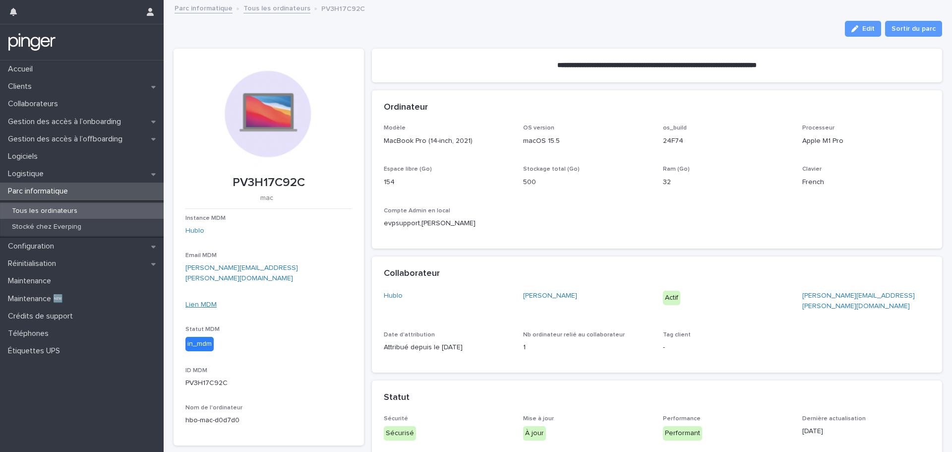
click at [202, 301] on link "Lien MDM" at bounding box center [200, 304] width 31 height 7
drag, startPoint x: 447, startPoint y: 42, endPoint x: 439, endPoint y: 42, distance: 7.9
drag, startPoint x: 439, startPoint y: 42, endPoint x: 405, endPoint y: 44, distance: 33.8
click at [424, 43] on div "**********" at bounding box center [657, 407] width 571 height 737
drag, startPoint x: 605, startPoint y: 37, endPoint x: 593, endPoint y: 34, distance: 12.3
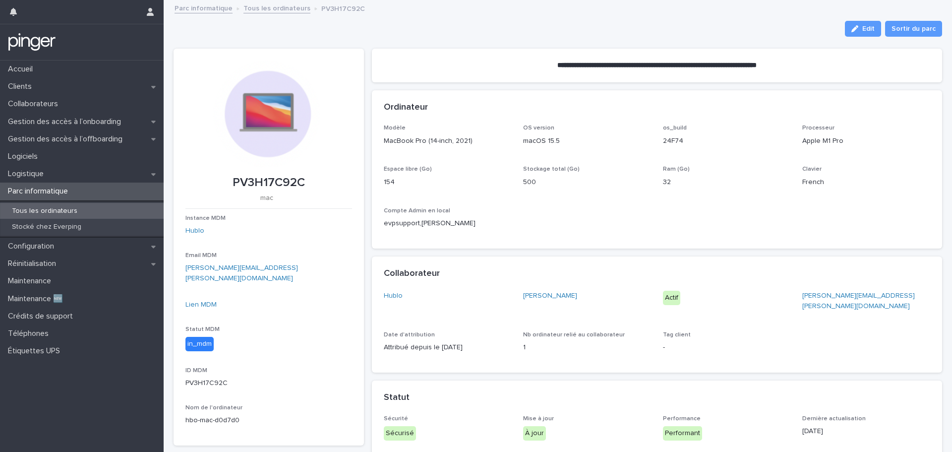
drag, startPoint x: 593, startPoint y: 34, endPoint x: 579, endPoint y: 37, distance: 14.6
drag, startPoint x: 579, startPoint y: 37, endPoint x: 562, endPoint y: 38, distance: 16.4
drag, startPoint x: 562, startPoint y: 38, endPoint x: 553, endPoint y: 39, distance: 9.5
drag, startPoint x: 553, startPoint y: 39, endPoint x: 537, endPoint y: 38, distance: 15.9
click at [537, 39] on div "**********" at bounding box center [657, 407] width 571 height 737
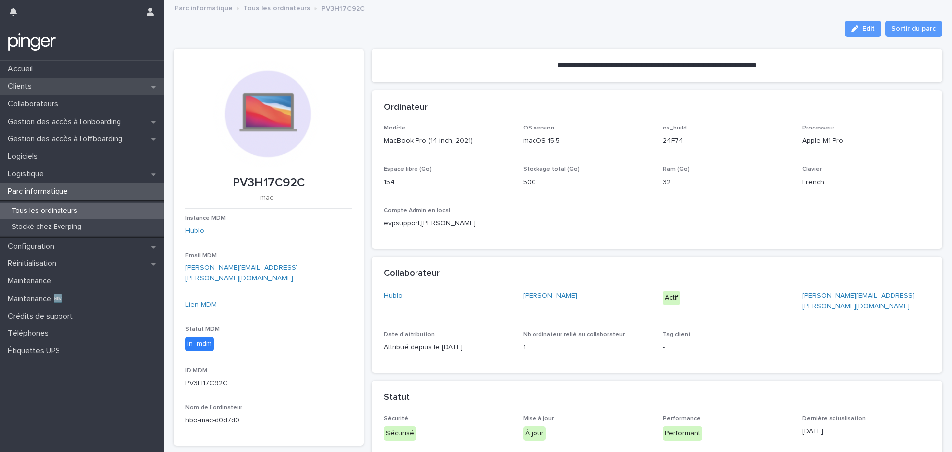
click at [70, 88] on div "Clients" at bounding box center [82, 86] width 164 height 17
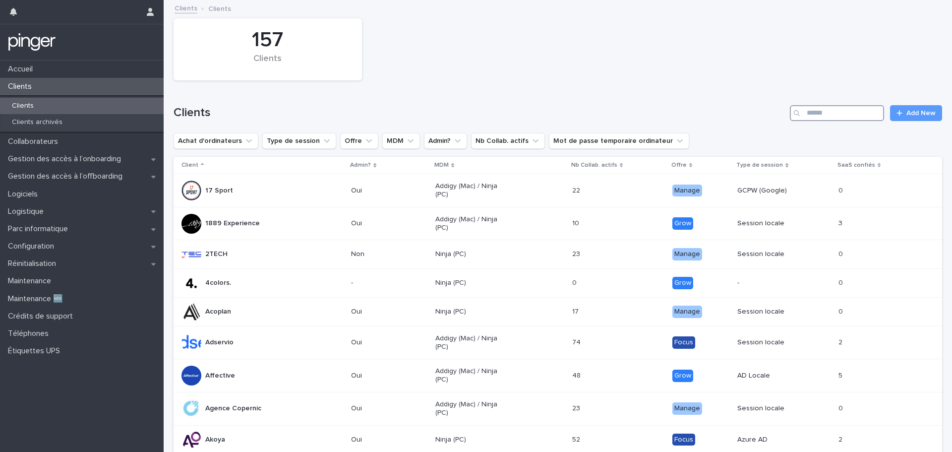
click at [838, 120] on input "Search" at bounding box center [837, 113] width 94 height 16
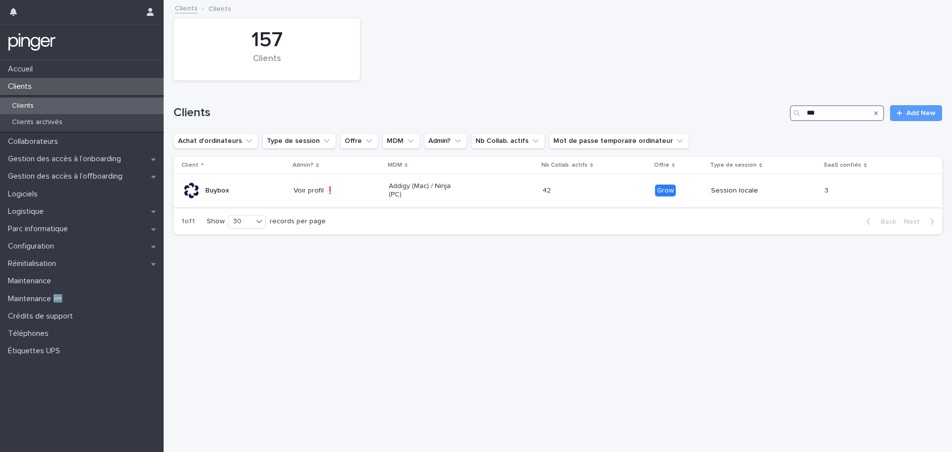
type input "***"
click at [471, 192] on div "Addigy (Mac) / Ninja (PC)" at bounding box center [462, 190] width 146 height 25
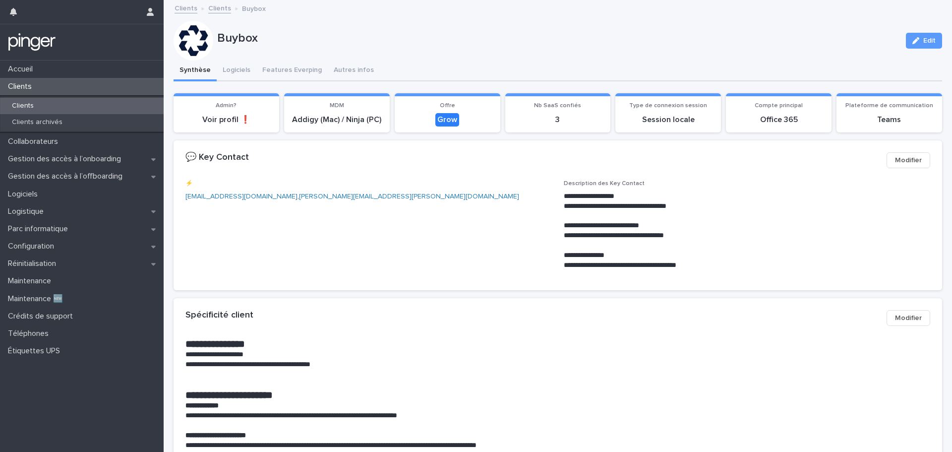
drag, startPoint x: 529, startPoint y: 223, endPoint x: 501, endPoint y: 222, distance: 28.3
drag, startPoint x: 501, startPoint y: 222, endPoint x: 485, endPoint y: 223, distance: 15.4
drag, startPoint x: 485, startPoint y: 223, endPoint x: 468, endPoint y: 224, distance: 17.4
drag, startPoint x: 468, startPoint y: 224, endPoint x: 463, endPoint y: 226, distance: 5.3
drag, startPoint x: 463, startPoint y: 226, endPoint x: 459, endPoint y: 229, distance: 5.4
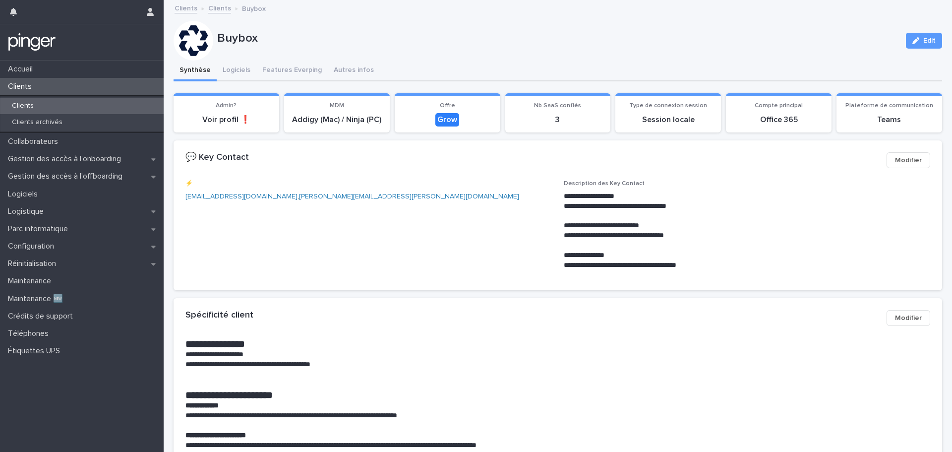
drag, startPoint x: 459, startPoint y: 229, endPoint x: 445, endPoint y: 233, distance: 14.4
click at [440, 233] on span "⚡️ marc.guedj@oonetic.com , stephanie.sarrazin@oonetic.com" at bounding box center [368, 229] width 366 height 98
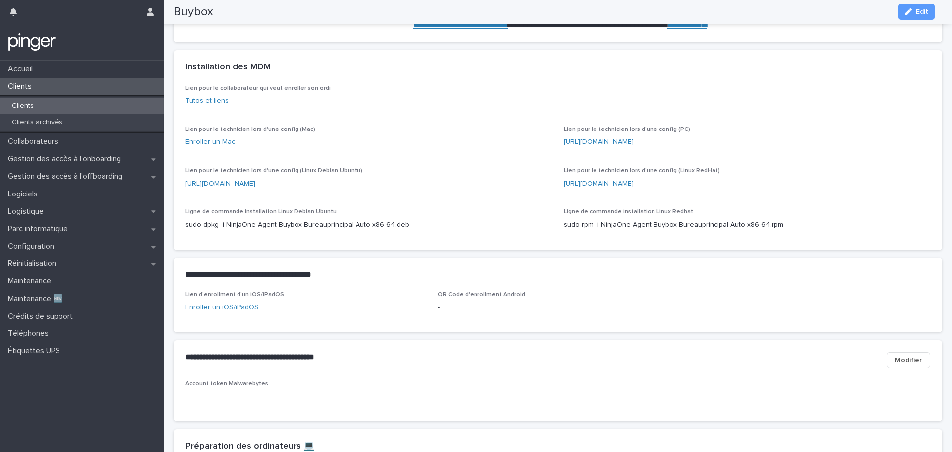
scroll to position [347, 0]
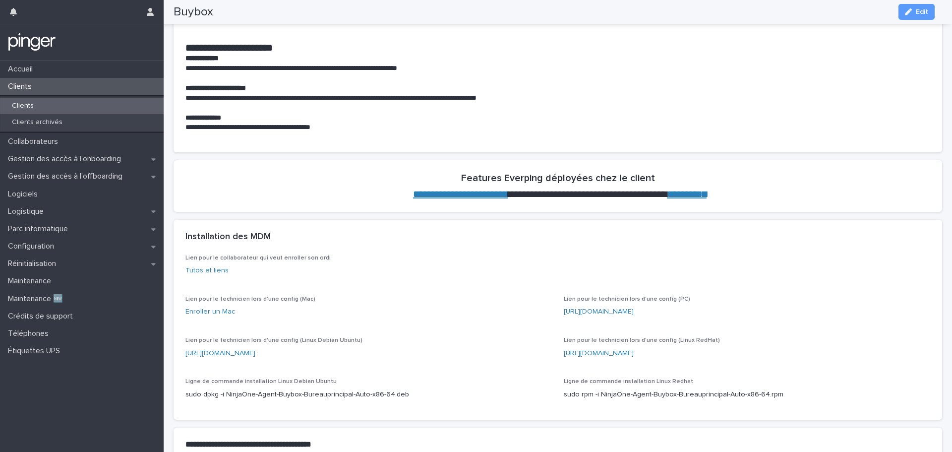
drag, startPoint x: 571, startPoint y: 122, endPoint x: 531, endPoint y: 125, distance: 39.8
click at [531, 125] on p "**********" at bounding box center [553, 127] width 737 height 10
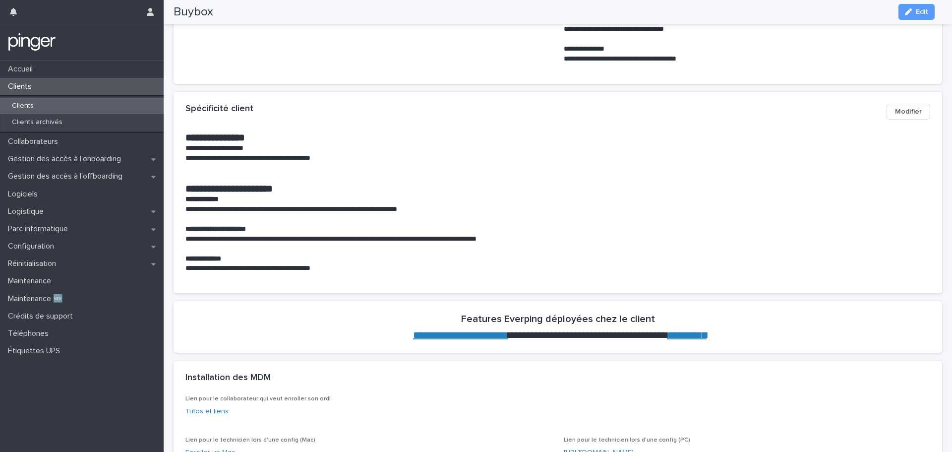
scroll to position [0, 0]
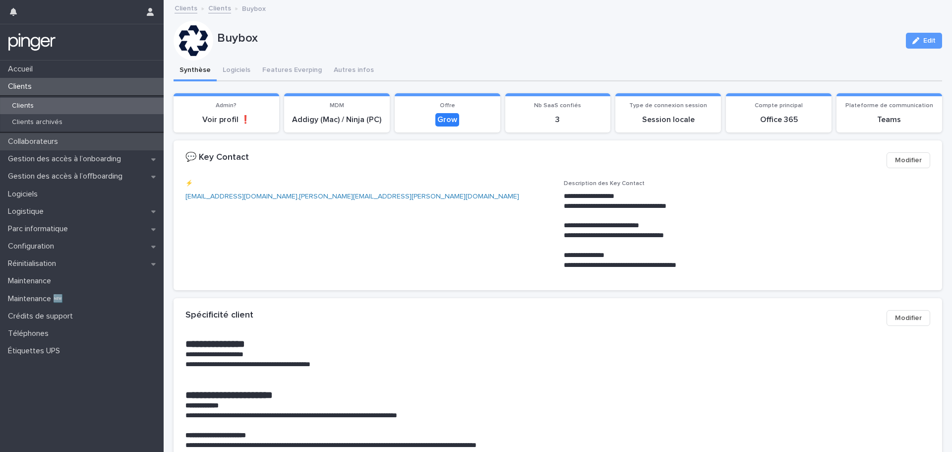
click at [39, 142] on p "Collaborateurs" at bounding box center [35, 141] width 62 height 9
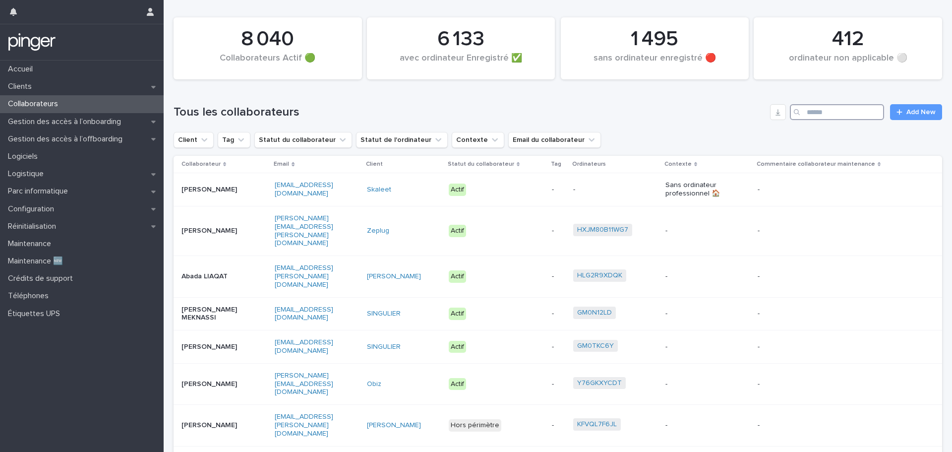
click at [828, 113] on input "Search" at bounding box center [837, 112] width 94 height 16
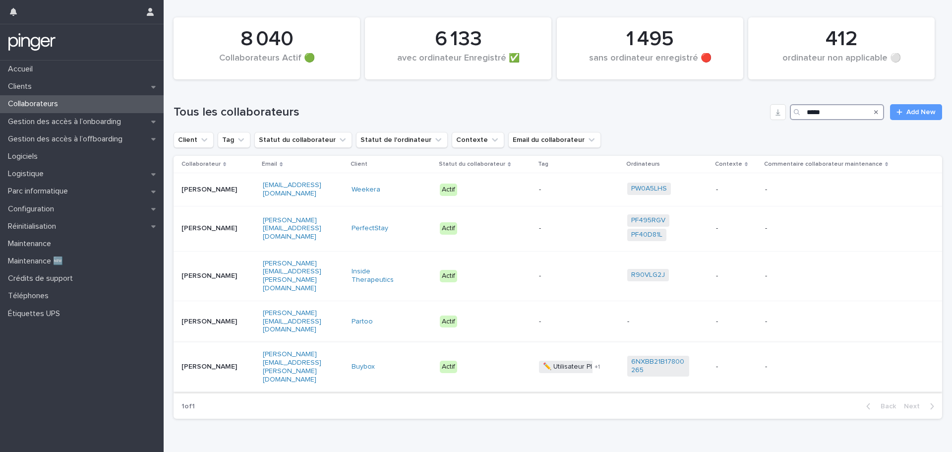
type input "*****"
click at [235, 362] on p "[PERSON_NAME]" at bounding box center [212, 366] width 62 height 8
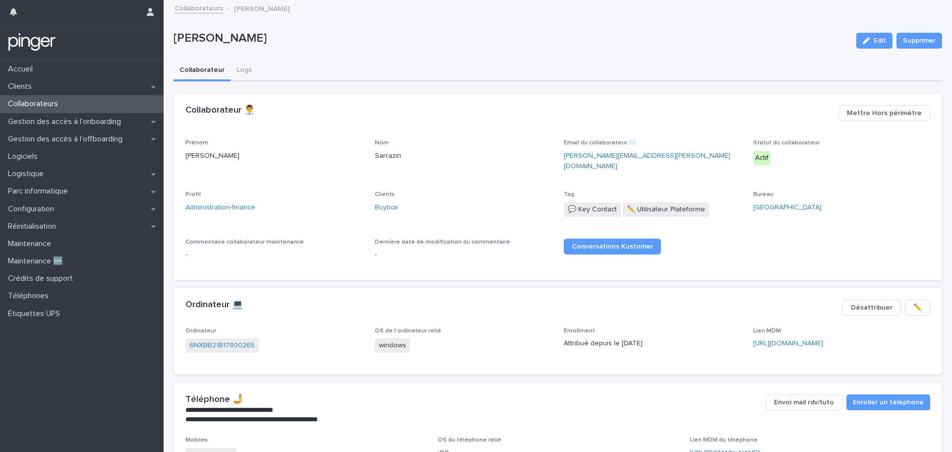
drag, startPoint x: 472, startPoint y: 267, endPoint x: 447, endPoint y: 264, distance: 25.5
drag, startPoint x: 447, startPoint y: 264, endPoint x: 421, endPoint y: 261, distance: 25.5
drag, startPoint x: 421, startPoint y: 261, endPoint x: 395, endPoint y: 261, distance: 26.3
click at [395, 261] on div "Prénom Stephanie Nom Sarrazin Email du collaborateur ✉️ stephanie.sarrazin@oone…" at bounding box center [558, 209] width 769 height 140
drag, startPoint x: 498, startPoint y: 287, endPoint x: 470, endPoint y: 289, distance: 27.8
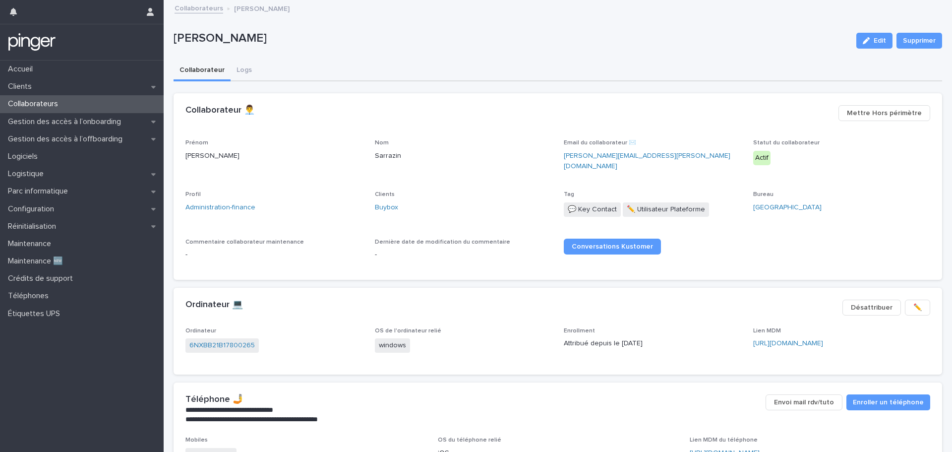
drag, startPoint x: 470, startPoint y: 289, endPoint x: 442, endPoint y: 290, distance: 27.8
drag, startPoint x: 442, startPoint y: 290, endPoint x: 412, endPoint y: 291, distance: 30.7
drag, startPoint x: 412, startPoint y: 291, endPoint x: 390, endPoint y: 292, distance: 21.9
drag, startPoint x: 390, startPoint y: 292, endPoint x: 369, endPoint y: 292, distance: 20.3
drag, startPoint x: 369, startPoint y: 292, endPoint x: 348, endPoint y: 292, distance: 21.8
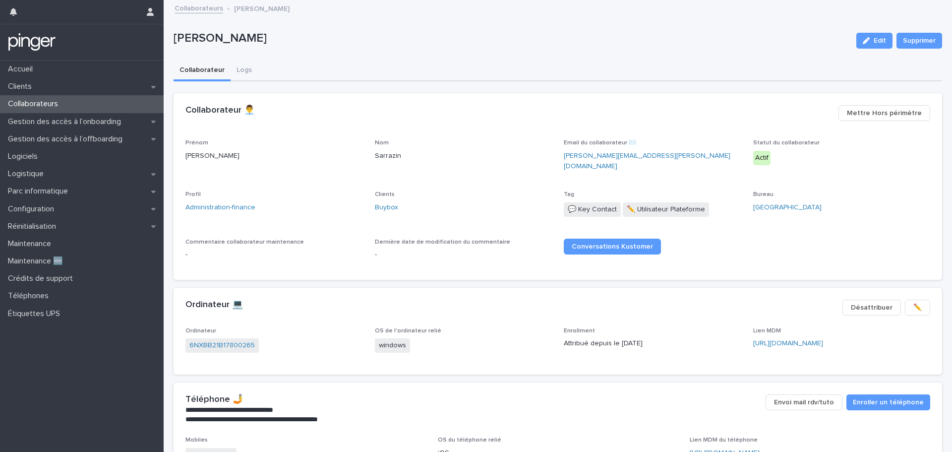
click at [348, 292] on div "Ordinateur 💻 ✏️ Désattribuer" at bounding box center [558, 308] width 769 height 40
click at [212, 202] on link "Administration-finance" at bounding box center [220, 207] width 70 height 10
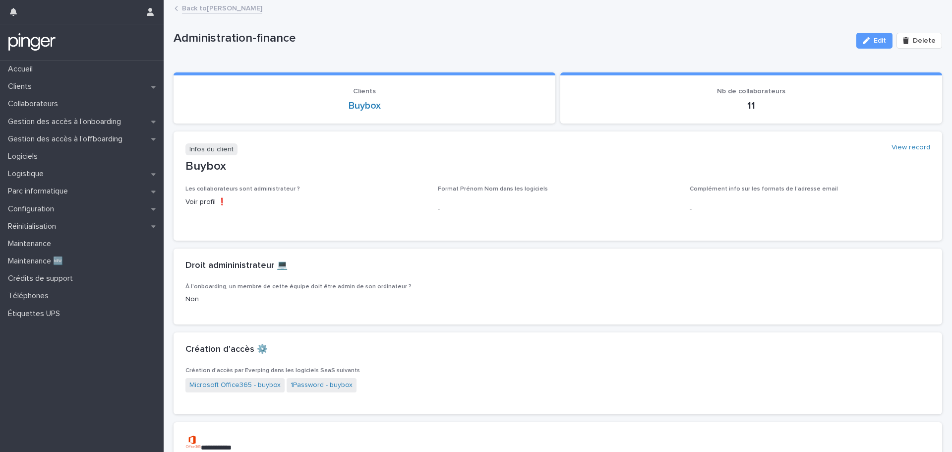
drag, startPoint x: 622, startPoint y: 235, endPoint x: 598, endPoint y: 233, distance: 23.8
drag, startPoint x: 598, startPoint y: 233, endPoint x: 570, endPoint y: 232, distance: 28.3
drag, startPoint x: 570, startPoint y: 232, endPoint x: 531, endPoint y: 233, distance: 39.7
drag, startPoint x: 531, startPoint y: 233, endPoint x: 495, endPoint y: 232, distance: 35.7
click at [495, 232] on section "Infos du client View record Buybox Les collaborateurs sont administrateur ? Voi…" at bounding box center [558, 186] width 769 height 110
